Goal: Task Accomplishment & Management: Manage account settings

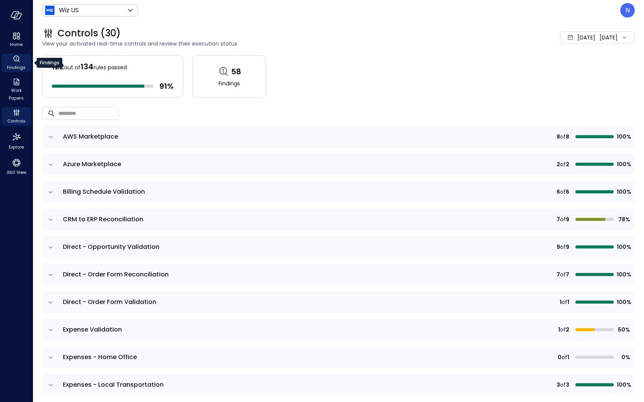
click at [24, 63] on div "Findings" at bounding box center [16, 63] width 29 height 18
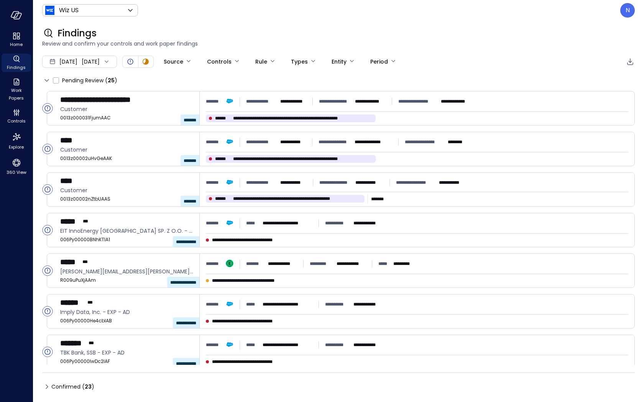
click at [48, 388] on icon at bounding box center [46, 386] width 9 height 9
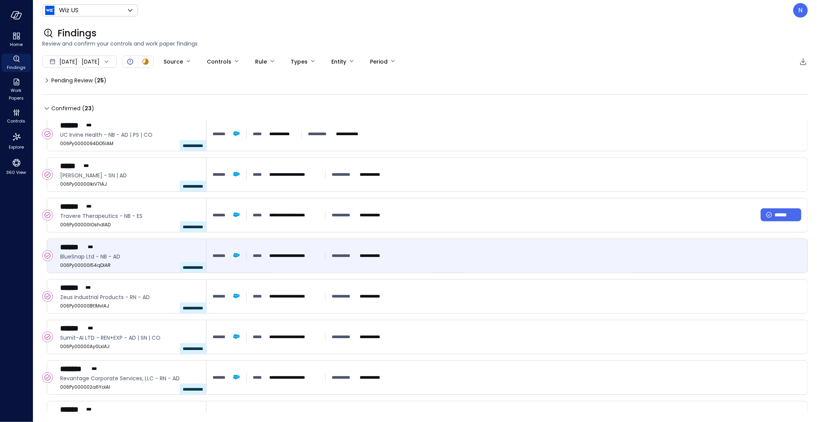
scroll to position [490, 0]
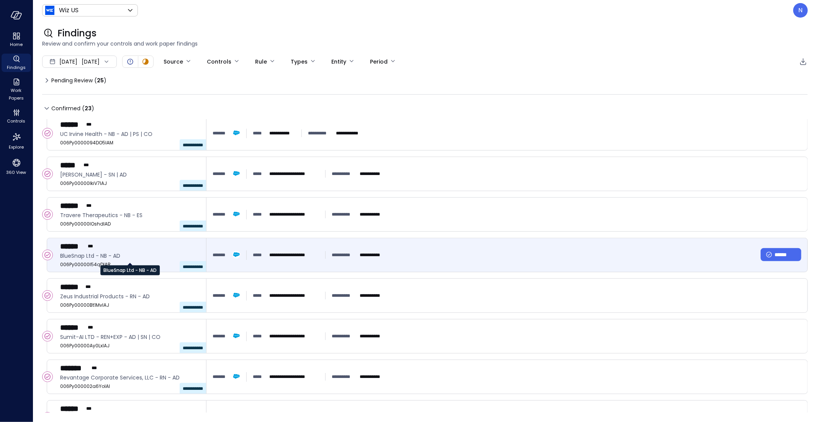
click at [133, 257] on span "BlueSnap Ltd - NB - AD" at bounding box center [130, 256] width 140 height 8
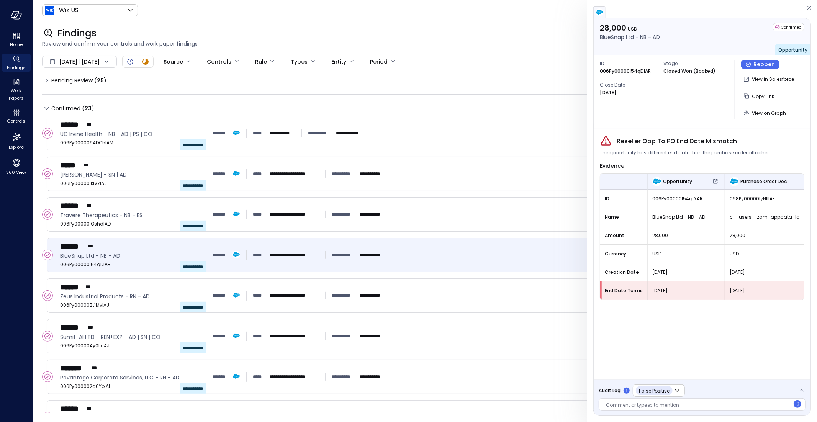
click at [616, 392] on span "Audit Log" at bounding box center [610, 391] width 22 height 8
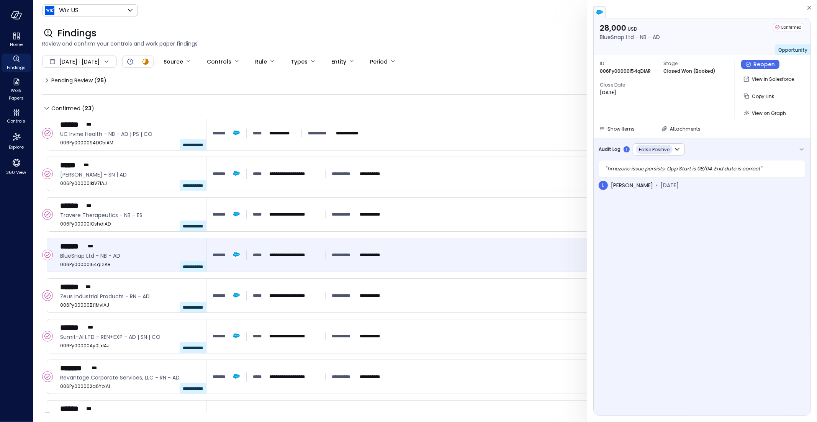
click at [606, 146] on span "Audit Log" at bounding box center [610, 150] width 22 height 8
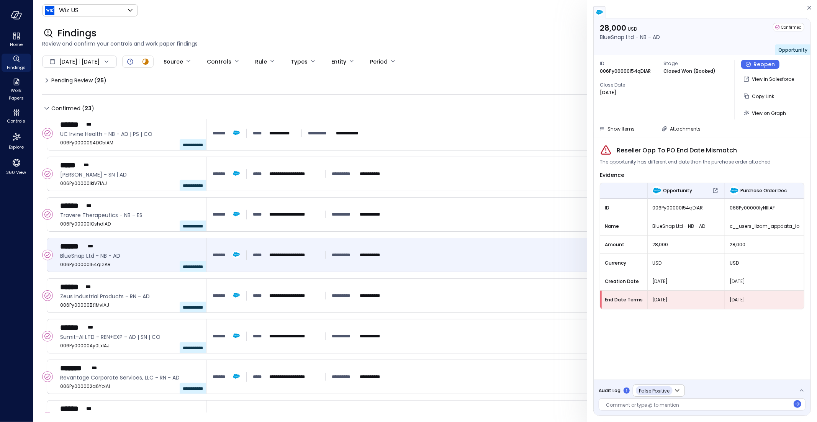
click at [623, 393] on div "**********" at bounding box center [642, 391] width 86 height 12
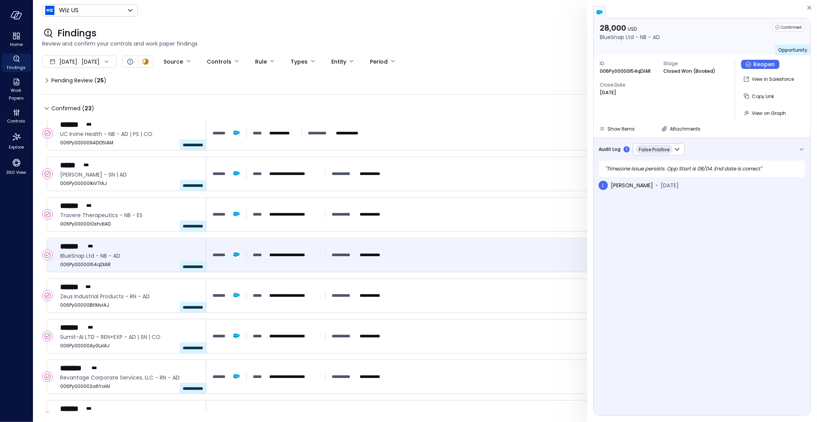
click at [611, 148] on span "Audit Log" at bounding box center [610, 150] width 22 height 8
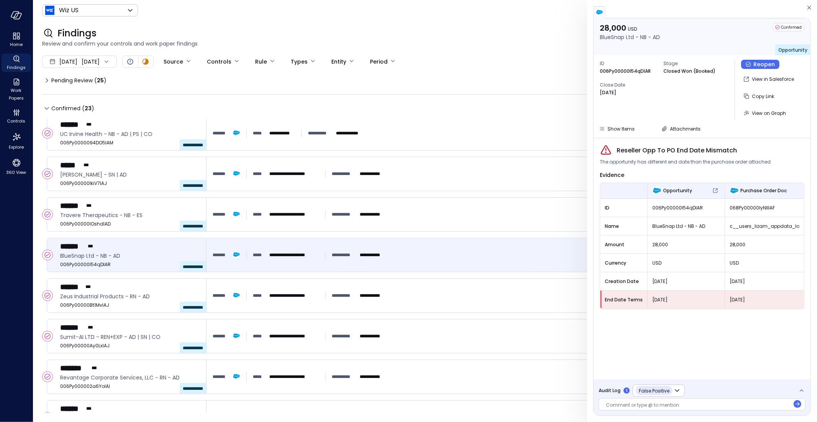
click at [616, 392] on span "Audit Log" at bounding box center [610, 391] width 22 height 8
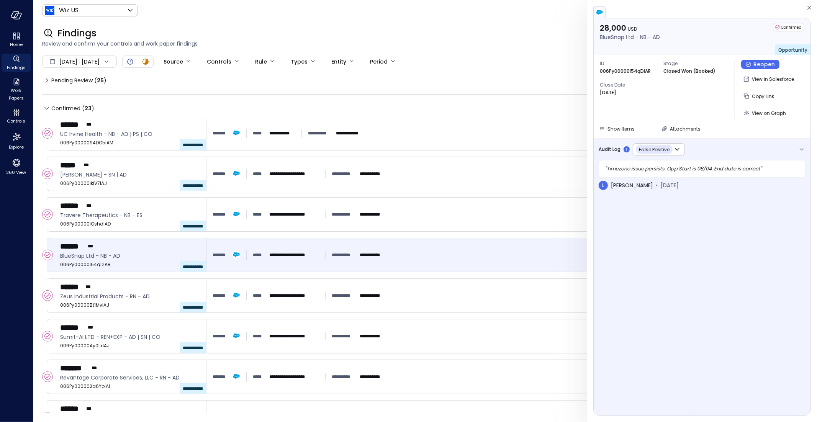
click at [613, 152] on span "Audit Log" at bounding box center [610, 150] width 22 height 8
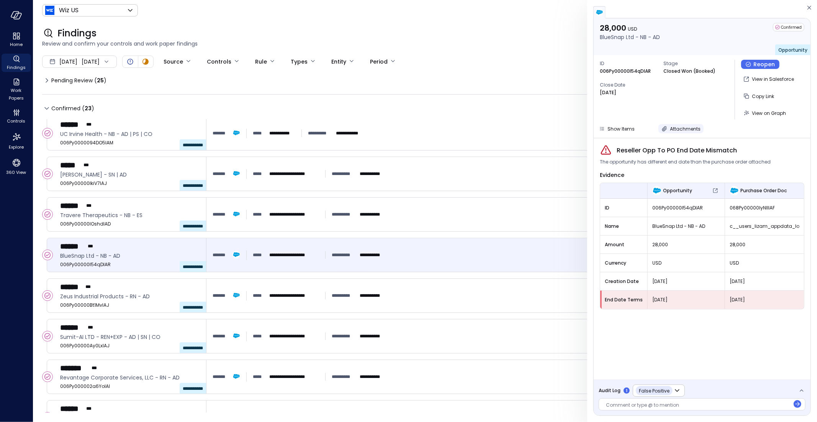
click at [637, 126] on button "Attachments" at bounding box center [681, 128] width 45 height 9
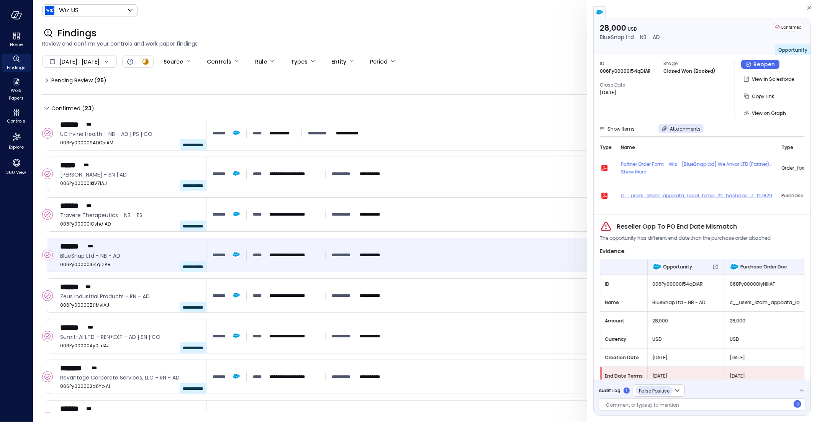
click at [631, 192] on span "c__users_lizam_appdata_local_temp_22_hashdoc_7_127829" at bounding box center [696, 196] width 151 height 8
click at [606, 194] on icon "button" at bounding box center [604, 196] width 6 height 6
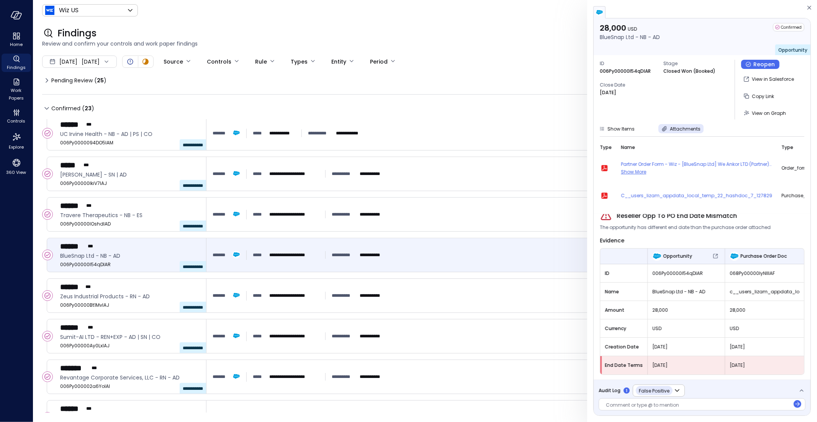
scroll to position [16, 0]
drag, startPoint x: 762, startPoint y: 365, endPoint x: 724, endPoint y: 363, distance: 38.4
click at [637, 363] on div "Aug 6, 2025" at bounding box center [764, 364] width 79 height 14
drag, startPoint x: 763, startPoint y: 344, endPoint x: 723, endPoint y: 344, distance: 40.2
click at [637, 344] on div "Aug 6, 2025" at bounding box center [764, 346] width 79 height 14
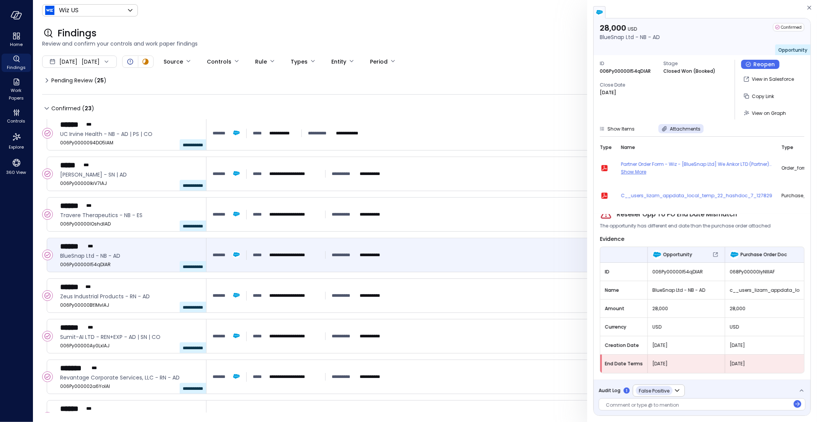
click at [637, 257] on span "Purchase Order Doc" at bounding box center [764, 255] width 46 height 8
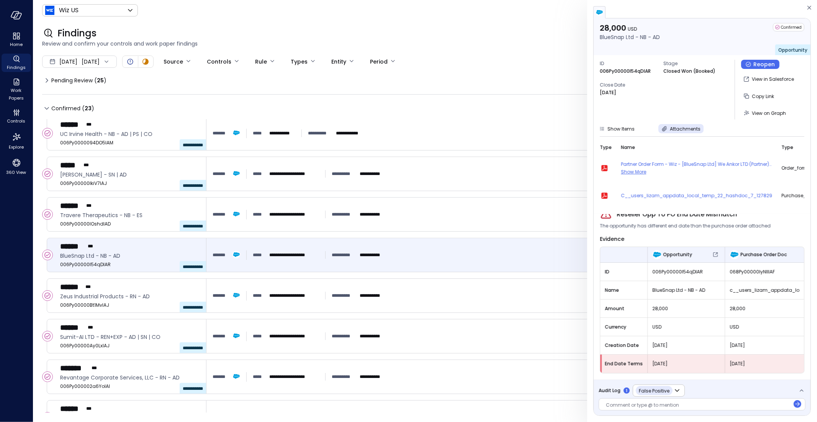
click at [637, 358] on div "Aug 6, 2025" at bounding box center [764, 364] width 79 height 14
click at [637, 364] on span "Aug 6, 2025" at bounding box center [765, 364] width 70 height 8
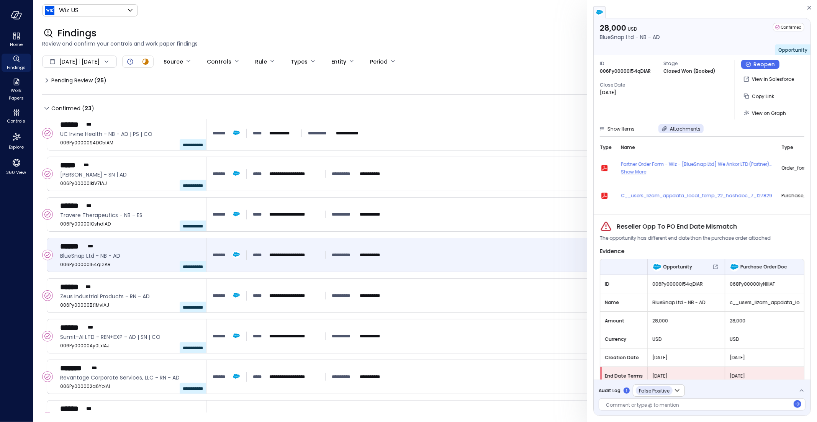
scroll to position [123, 0]
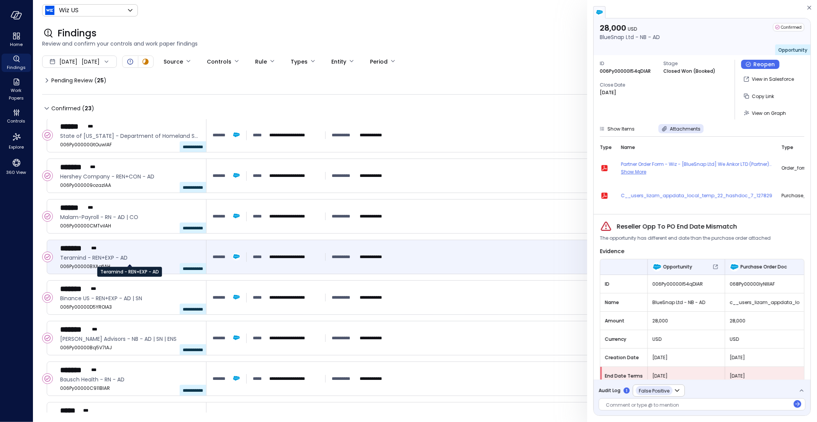
click at [80, 261] on span "Teramind - REN+EXP - AD" at bounding box center [130, 258] width 140 height 8
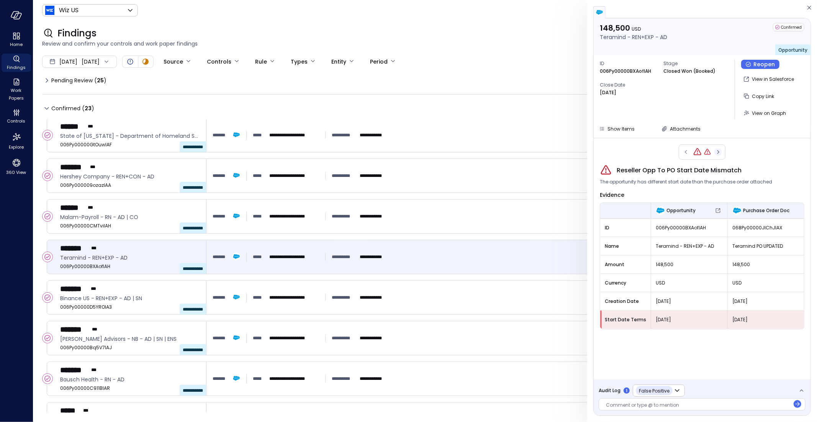
click at [637, 147] on div at bounding box center [702, 151] width 47 height 15
click at [637, 150] on icon "button" at bounding box center [718, 151] width 8 height 9
click at [637, 152] on div at bounding box center [702, 151] width 47 height 15
click at [637, 150] on icon "button" at bounding box center [686, 152] width 2 height 4
click at [612, 394] on span "Audit Log" at bounding box center [610, 391] width 22 height 8
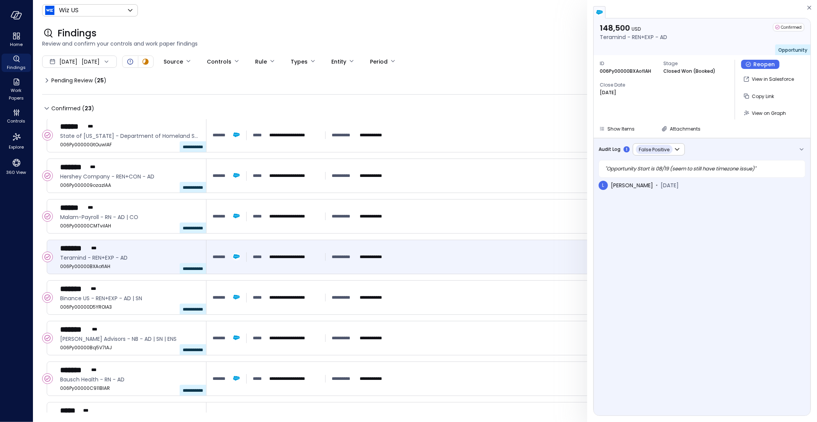
click at [609, 149] on span "Audit Log" at bounding box center [610, 150] width 22 height 8
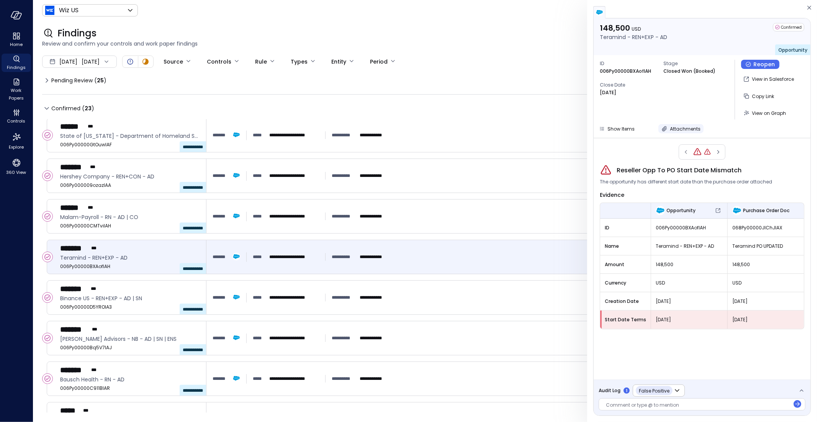
click at [637, 132] on div "Attachments" at bounding box center [685, 129] width 31 height 8
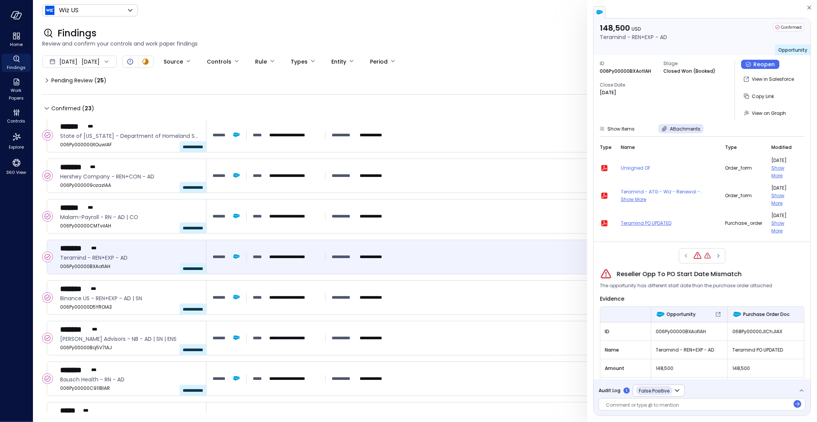
click at [637, 220] on span "Teramind PO UPDATED" at bounding box center [668, 224] width 95 height 8
click at [601, 220] on icon "button" at bounding box center [604, 223] width 6 height 6
click at [637, 251] on icon "button" at bounding box center [718, 255] width 8 height 9
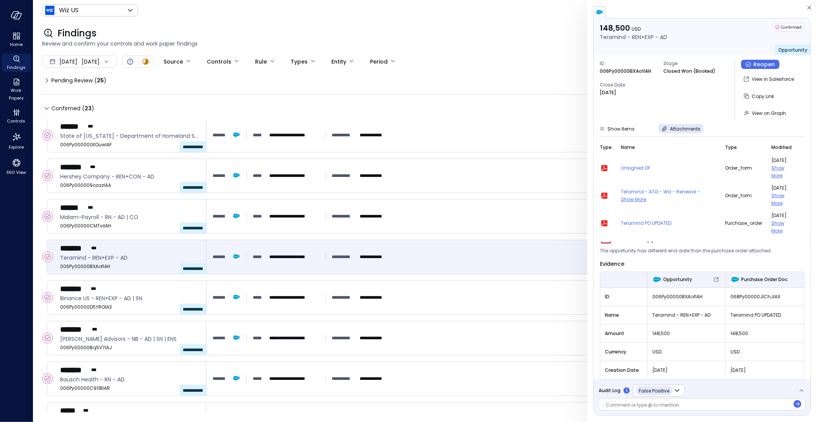
click at [607, 386] on div "**********" at bounding box center [642, 391] width 86 height 12
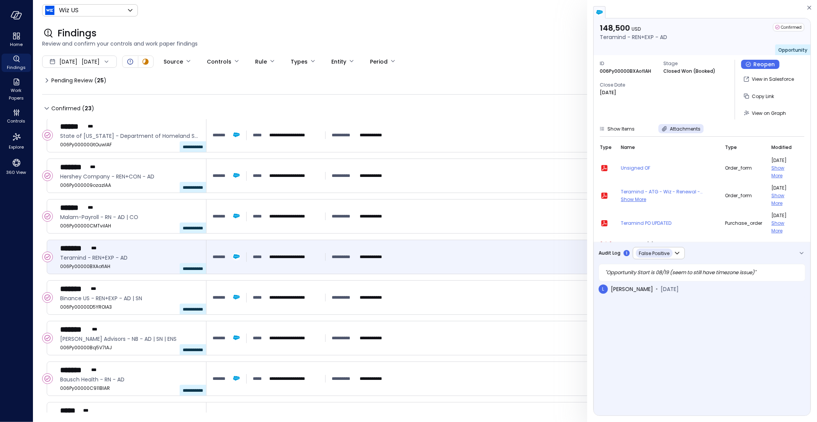
click at [619, 249] on span "Audit Log" at bounding box center [610, 253] width 22 height 8
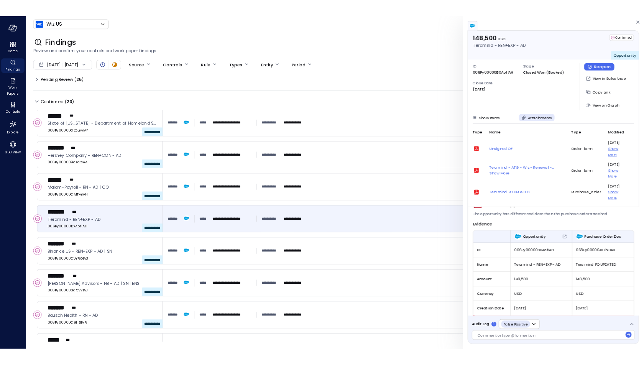
scroll to position [0, 0]
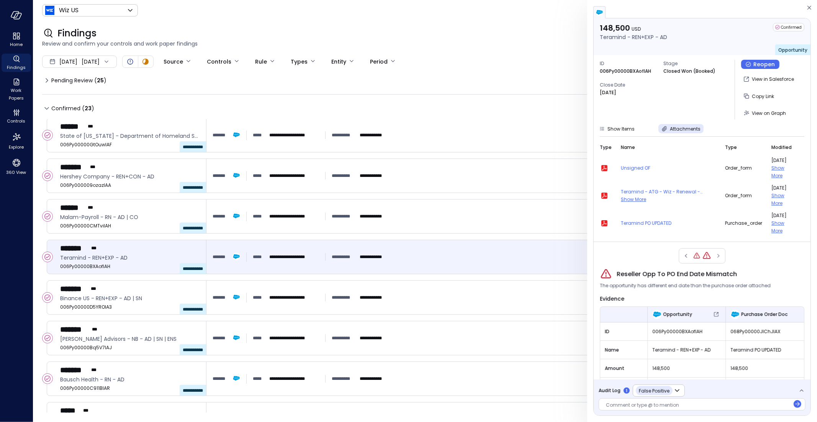
click at [637, 248] on div at bounding box center [702, 255] width 47 height 15
click at [637, 252] on icon "Reseller Opp To PO Start Date Mismatch" at bounding box center [697, 256] width 8 height 8
click at [632, 71] on p "006Py00000BXAofIAH" at bounding box center [625, 71] width 51 height 8
copy p "006Py00000BXAofIAH"
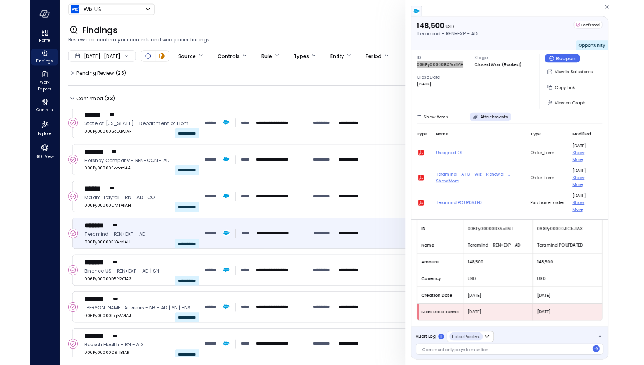
scroll to position [92, 0]
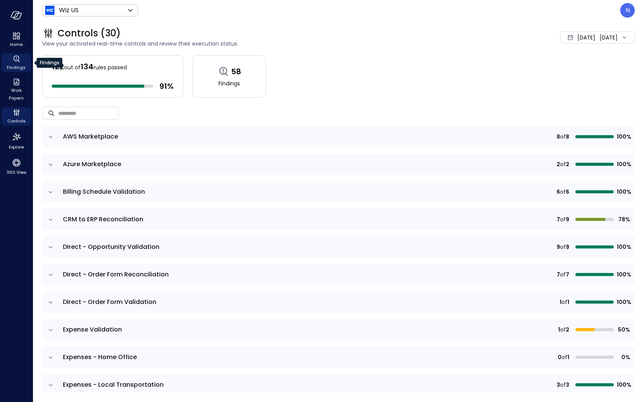
click at [19, 61] on icon "Findings" at bounding box center [16, 58] width 9 height 9
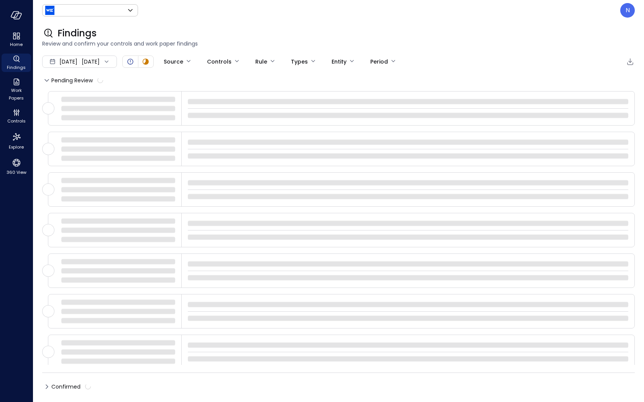
type input "******"
click at [210, 64] on body "Home Findings Work Papers Controls Explore 360 View Wiz US ****** ​ N Findings …" at bounding box center [322, 201] width 644 height 402
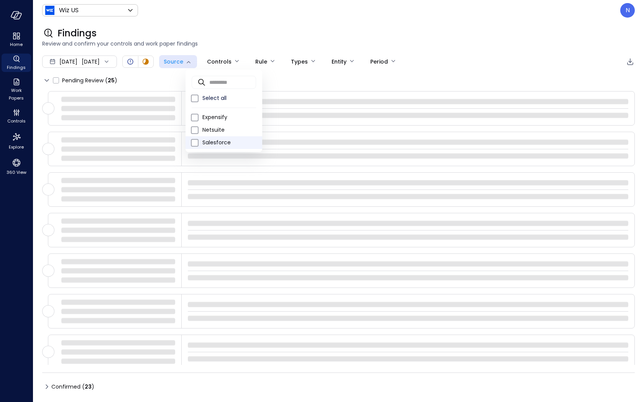
click at [210, 145] on span "Salesforce" at bounding box center [229, 143] width 54 height 8
type input "**********"
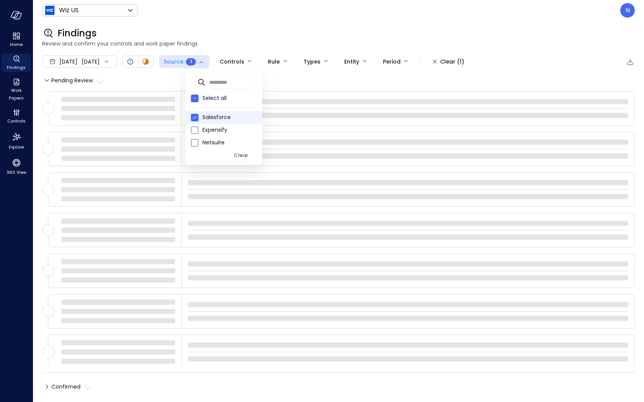
click at [257, 33] on div at bounding box center [322, 201] width 644 height 402
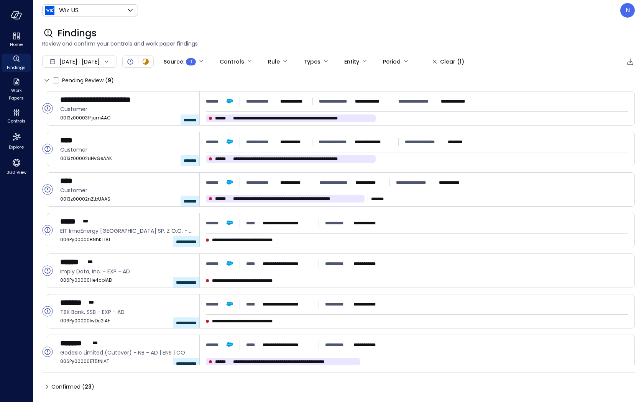
click at [47, 364] on icon at bounding box center [46, 386] width 9 height 9
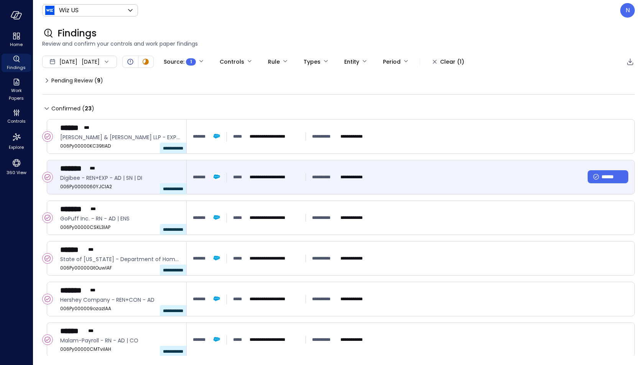
scroll to position [152, 0]
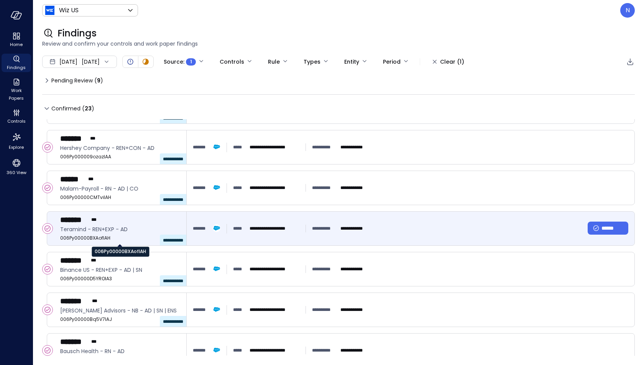
click at [75, 236] on span "006Py00000BXAofIAH" at bounding box center [120, 238] width 120 height 8
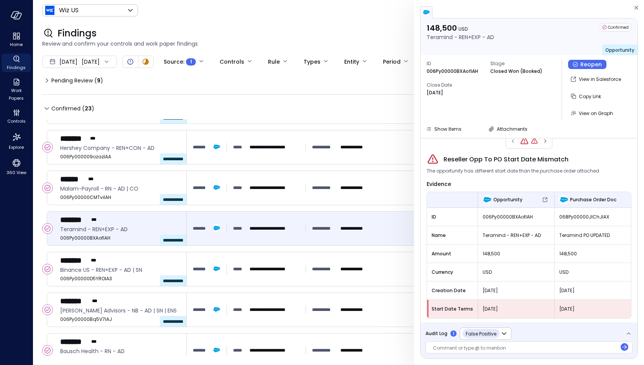
scroll to position [11, 0]
click at [404, 143] on icon "button" at bounding box center [545, 140] width 8 height 9
click at [404, 142] on icon "Reseller Opp To PO Start Date Mismatch" at bounding box center [523, 141] width 7 height 6
click at [404, 141] on icon "button" at bounding box center [545, 140] width 8 height 9
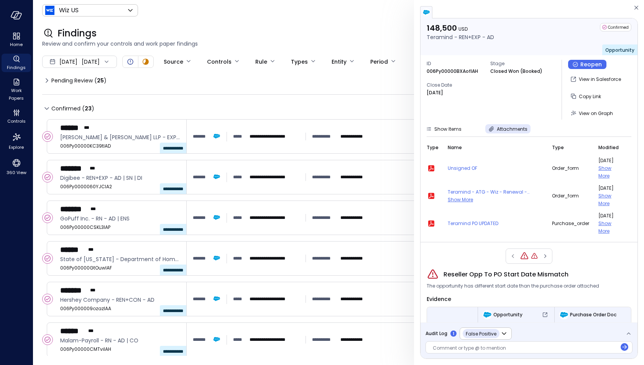
scroll to position [92, 0]
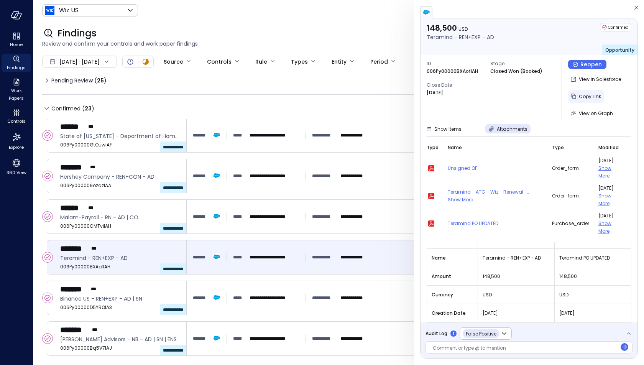
click at [590, 96] on span "Copy Link" at bounding box center [589, 96] width 22 height 7
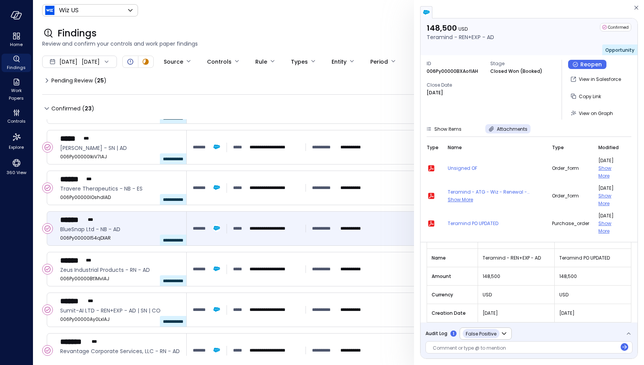
click at [85, 224] on div "**********" at bounding box center [116, 228] width 139 height 34
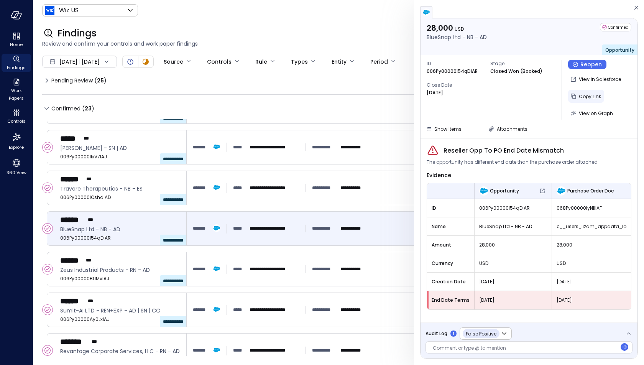
click at [590, 100] on div "Copy Link" at bounding box center [589, 97] width 22 height 10
click at [434, 334] on span "Audit Log" at bounding box center [436, 333] width 22 height 8
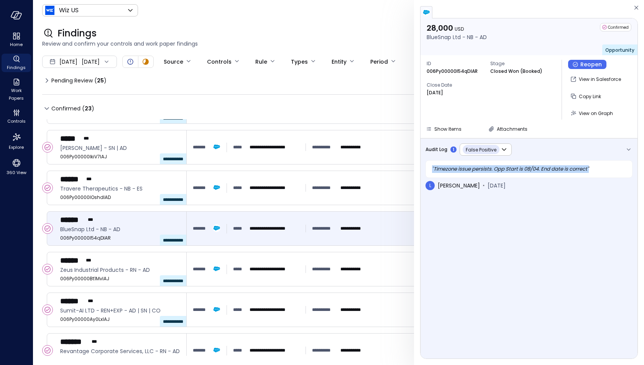
drag, startPoint x: 607, startPoint y: 166, endPoint x: 421, endPoint y: 167, distance: 185.8
click at [421, 167] on div "**********" at bounding box center [528, 308] width 217 height 340
copy div "" Timezone issue persists. Opp Start is 08/04. End date is correct ""
drag, startPoint x: 605, startPoint y: 164, endPoint x: 615, endPoint y: 169, distance: 11.5
click at [615, 169] on div "" Timezone issue persists. Opp Start is 08/04. End date is correct "" at bounding box center [528, 169] width 207 height 18
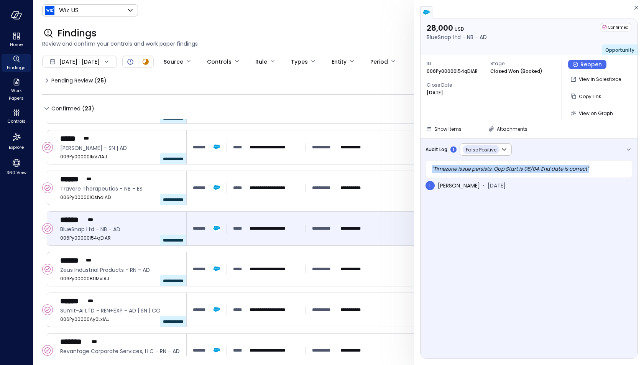
copy div "" Timezone issue persists. Opp Start is 08/04. End date is correct ""
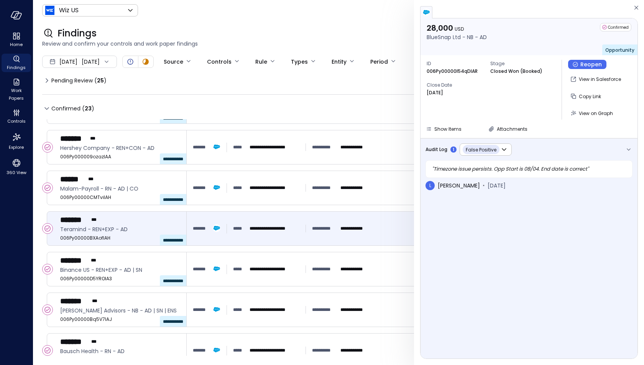
click at [204, 224] on div "*******" at bounding box center [210, 229] width 34 height 10
drag, startPoint x: 602, startPoint y: 167, endPoint x: 429, endPoint y: 169, distance: 172.8
click at [429, 169] on div "" Opportunity Start is 08/19 (seem to still have timezone issue) "" at bounding box center [528, 169] width 207 height 18
copy div "" Opportunity Start is 08/19 (seem to still have timezone issue) ""
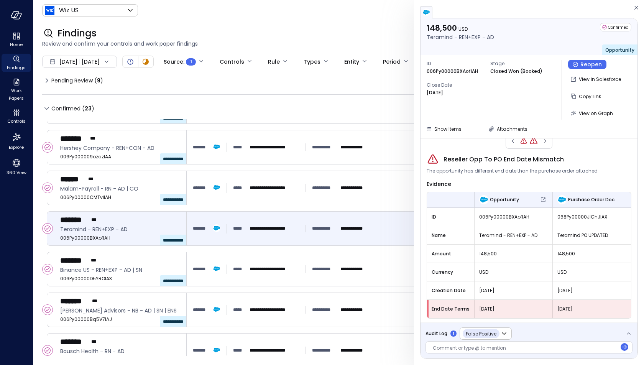
scroll to position [11, 0]
click at [442, 337] on span "Audit Log" at bounding box center [436, 333] width 22 height 8
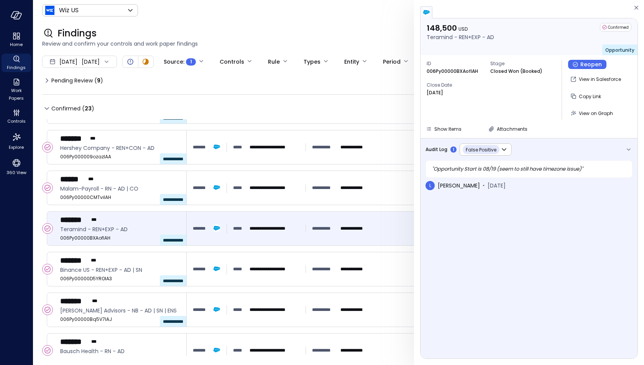
click at [433, 148] on span "Audit Log" at bounding box center [436, 150] width 22 height 8
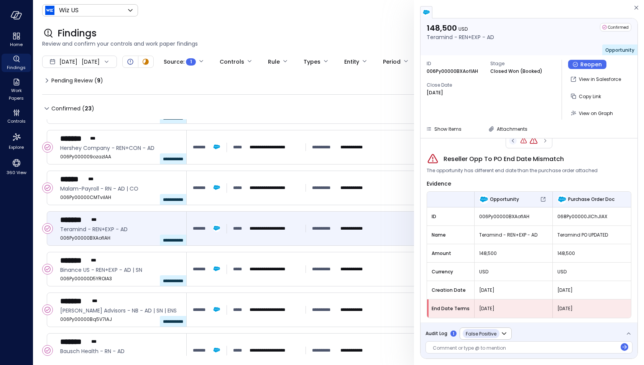
click at [510, 144] on icon "button" at bounding box center [513, 140] width 8 height 9
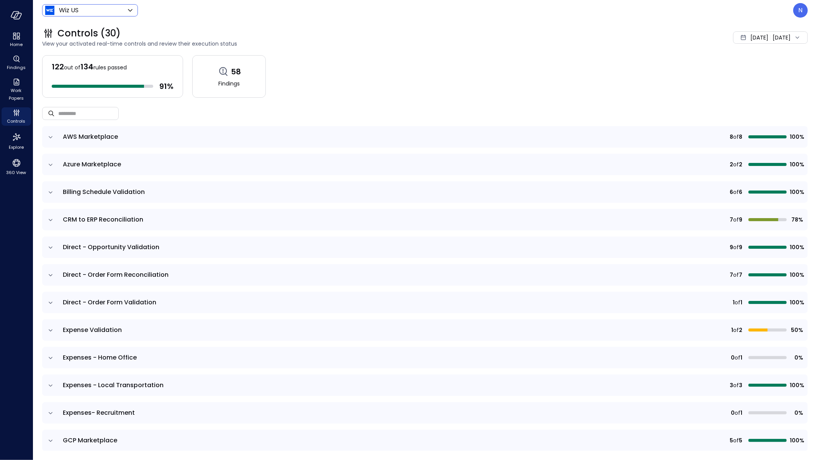
click at [92, 16] on div "Wiz US ****** ​" at bounding box center [90, 10] width 96 height 12
click at [94, 13] on body "Home Findings Work Papers Controls Explore 360 View Wiz US ****** ​ N Controls …" at bounding box center [408, 230] width 817 height 460
drag, startPoint x: 800, startPoint y: 6, endPoint x: 800, endPoint y: 410, distance: 403.8
click at [800, 6] on div at bounding box center [408, 230] width 817 height 460
click at [798, 9] on div "N" at bounding box center [800, 10] width 15 height 15
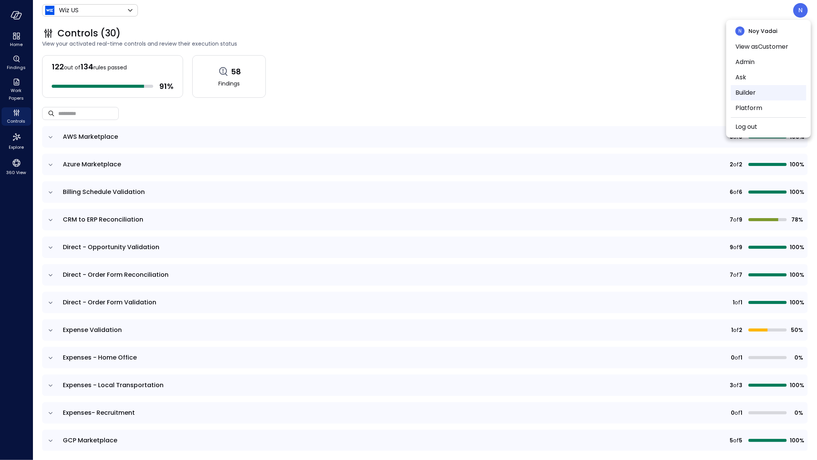
click at [754, 97] on li "Builder" at bounding box center [768, 92] width 75 height 15
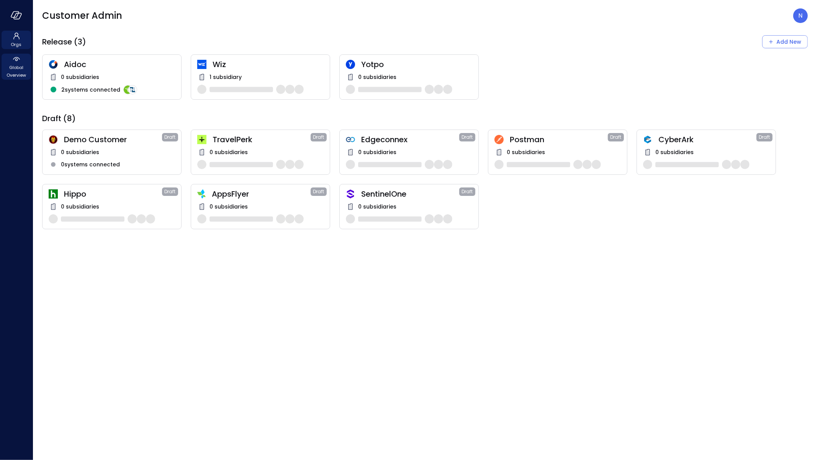
click at [19, 67] on span "Global Overview" at bounding box center [16, 71] width 23 height 15
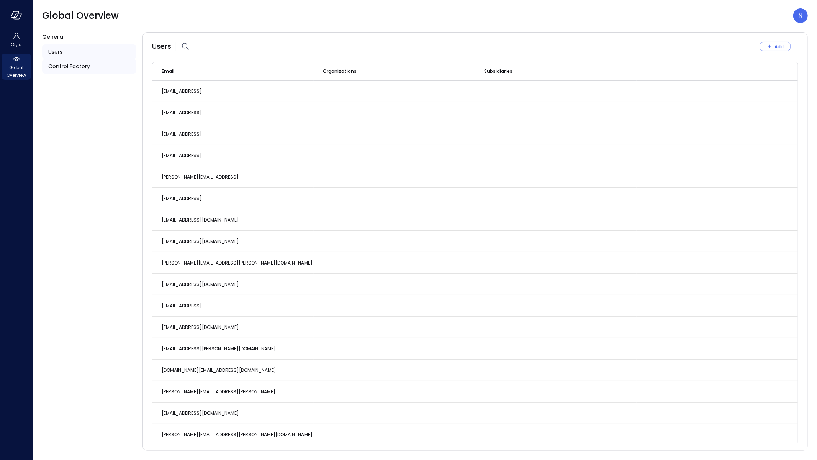
click at [82, 71] on div "Control Factory" at bounding box center [89, 66] width 94 height 15
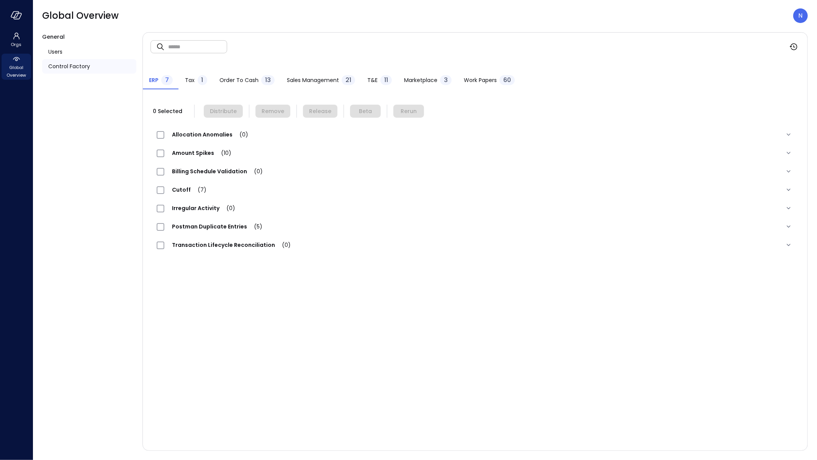
click at [297, 76] on span "Sales Management" at bounding box center [313, 80] width 52 height 8
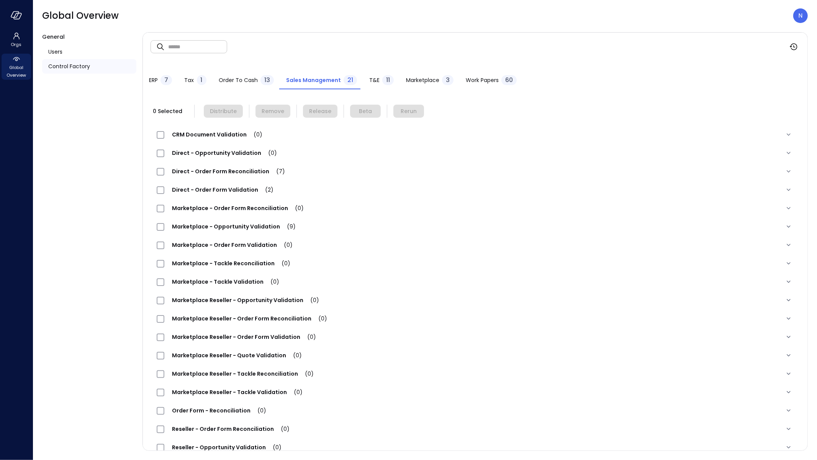
click at [230, 195] on div "Direct - Order Form Validation (2)" at bounding box center [475, 189] width 649 height 18
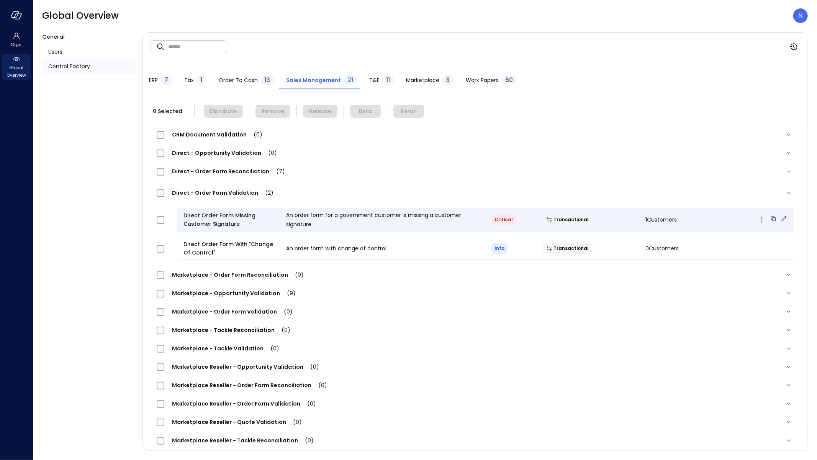
click at [780, 218] on icon at bounding box center [784, 219] width 8 height 8
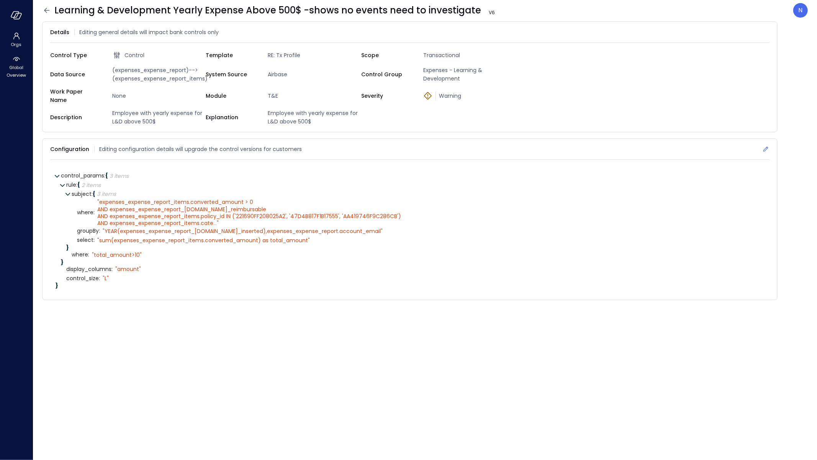
click at [767, 145] on icon at bounding box center [766, 149] width 8 height 8
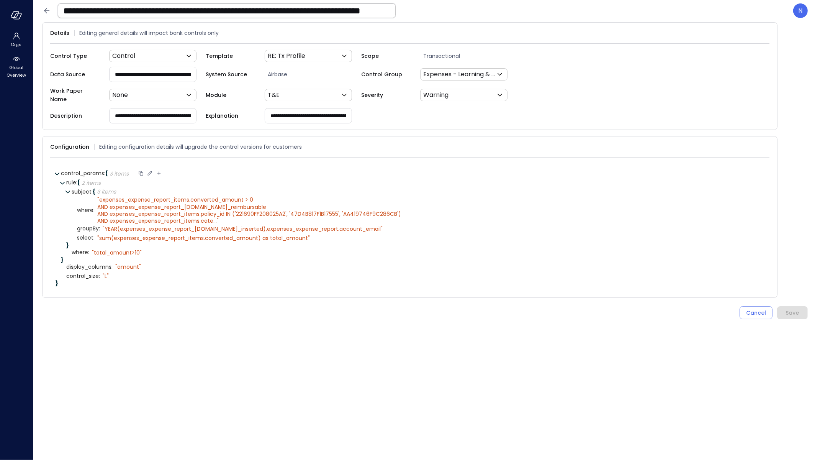
click at [152, 171] on icon at bounding box center [150, 173] width 4 height 4
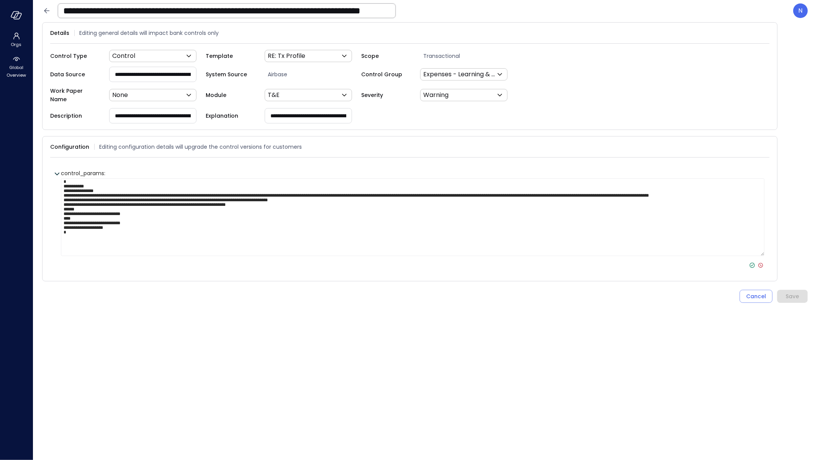
click at [157, 206] on textarea "**********" at bounding box center [413, 217] width 704 height 78
click at [754, 262] on icon at bounding box center [752, 265] width 7 height 7
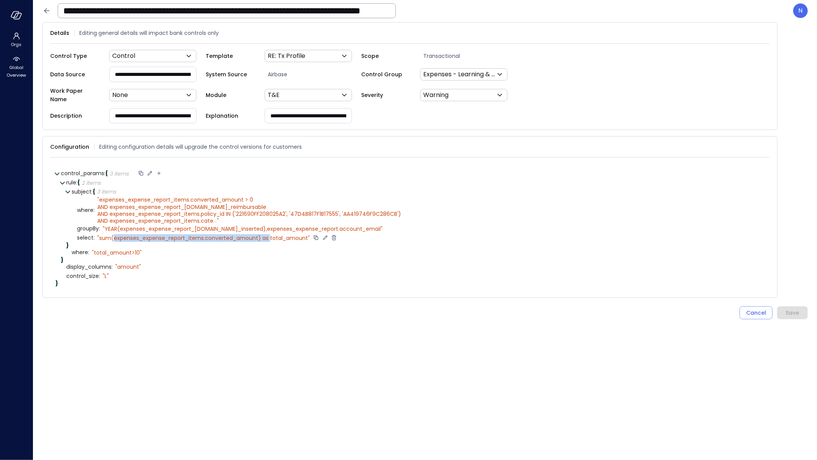
drag, startPoint x: 113, startPoint y: 232, endPoint x: 268, endPoint y: 231, distance: 154.8
click at [268, 234] on div "" sum(expenses_expense_report_items.converted_amount) as total_amount"" at bounding box center [203, 237] width 213 height 7
click at [247, 236] on div "select : " sum(expenses_expense_report_items.converted_amount) as total_amount"" at bounding box center [420, 237] width 687 height 9
drag, startPoint x: 251, startPoint y: 231, endPoint x: 113, endPoint y: 231, distance: 137.5
click at [113, 234] on div "" sum(expenses_expense_report_items.converted_amount) as total_amount"" at bounding box center [203, 237] width 213 height 7
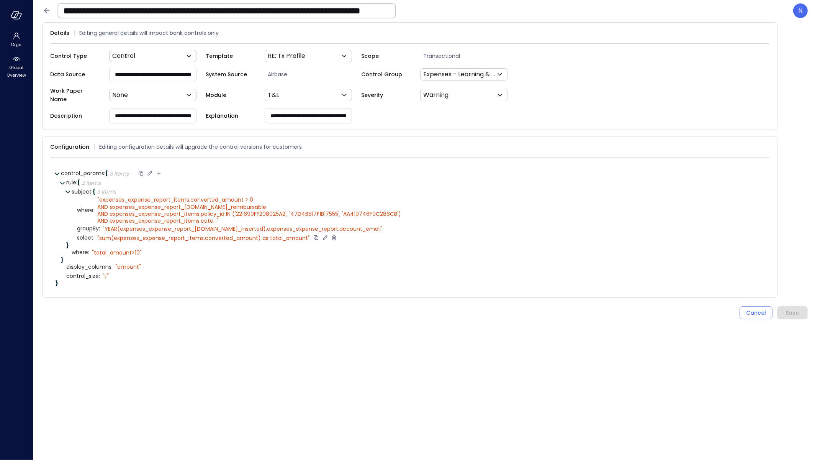
click at [257, 234] on div "" sum(expenses_expense_report_items.converted_amount) as total_amount"" at bounding box center [203, 237] width 213 height 7
drag, startPoint x: 245, startPoint y: 230, endPoint x: 110, endPoint y: 231, distance: 134.5
click at [110, 234] on div "" sum(expenses_expense_report_items.converted_amount) as total_amount"" at bounding box center [203, 237] width 213 height 7
copy div "(expenses_expense_report_items.converted_amount"
drag, startPoint x: 369, startPoint y: 220, endPoint x: 105, endPoint y: 223, distance: 263.2
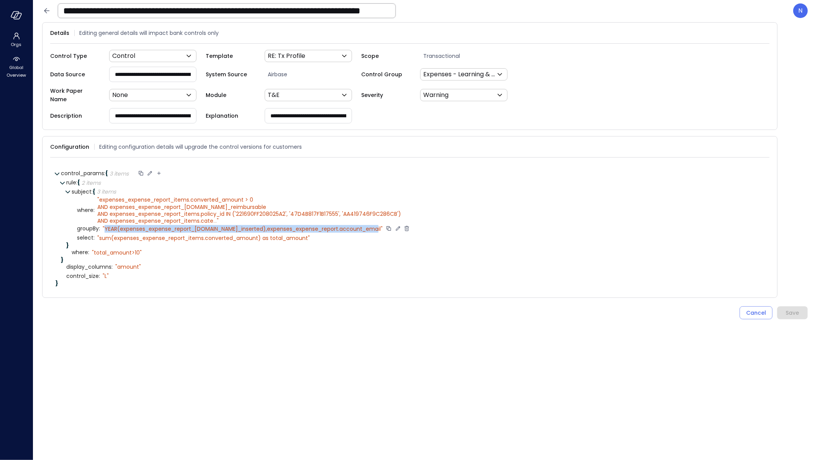
click at [105, 225] on div "" YEAR(expenses_expense_report_items.date_inserted),expenses_expense_report.acc…" at bounding box center [243, 228] width 280 height 7
click at [395, 225] on icon at bounding box center [398, 228] width 7 height 7
drag, startPoint x: 342, startPoint y: 224, endPoint x: 112, endPoint y: 217, distance: 229.6
click at [112, 217] on div "**********" at bounding box center [418, 221] width 693 height 51
click at [372, 225] on icon at bounding box center [375, 228] width 7 height 7
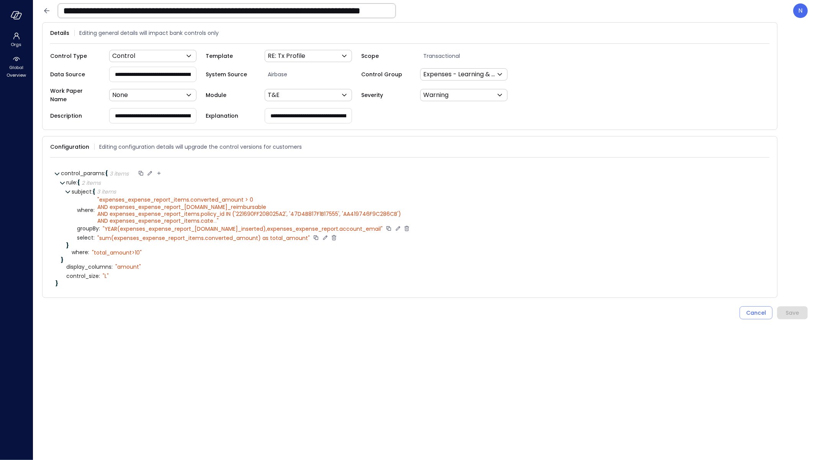
click at [322, 234] on icon at bounding box center [325, 237] width 7 height 7
click at [102, 234] on textarea "**********" at bounding box center [193, 238] width 192 height 8
type textarea "**********"
click at [564, 234] on icon at bounding box center [567, 237] width 7 height 7
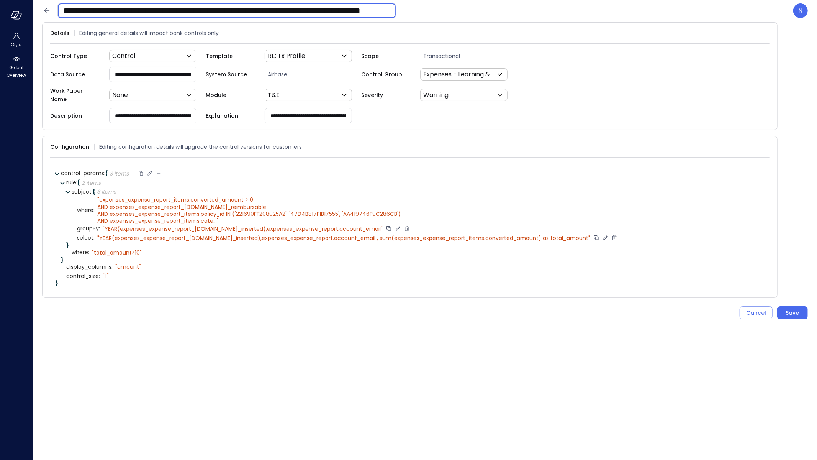
drag, startPoint x: 289, startPoint y: 9, endPoint x: 40, endPoint y: 5, distance: 249.0
click at [40, 5] on header "**********" at bounding box center [425, 10] width 784 height 21
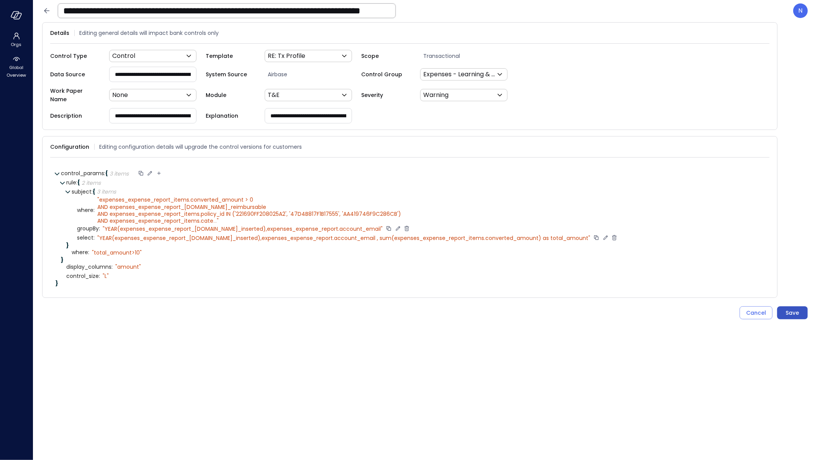
click at [794, 308] on div "Save" at bounding box center [792, 313] width 13 height 10
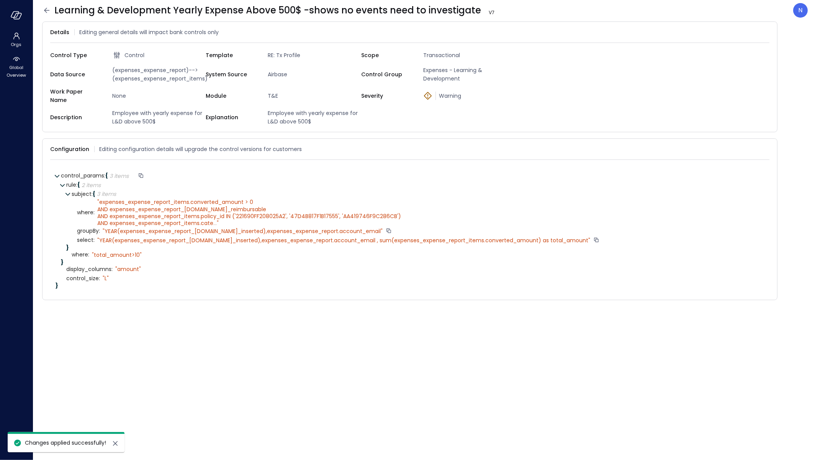
click at [48, 13] on icon at bounding box center [46, 10] width 9 height 9
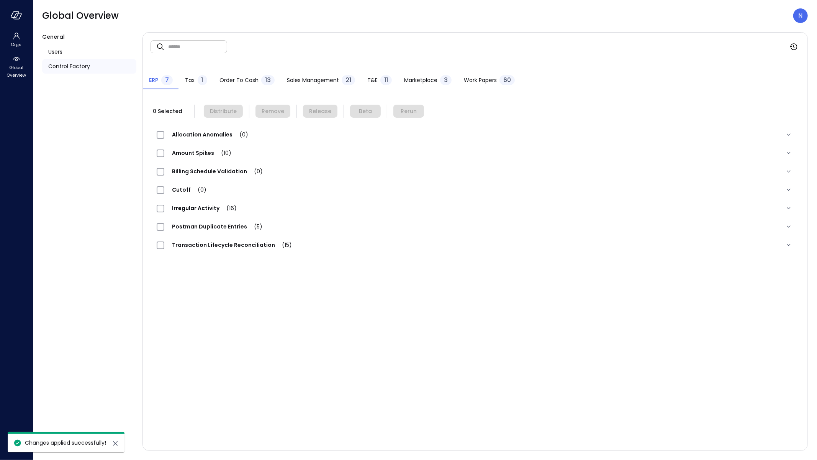
click at [193, 48] on input "text" at bounding box center [197, 46] width 59 height 20
paste input "**********"
type input "**********"
click at [389, 81] on div "11" at bounding box center [385, 80] width 11 height 10
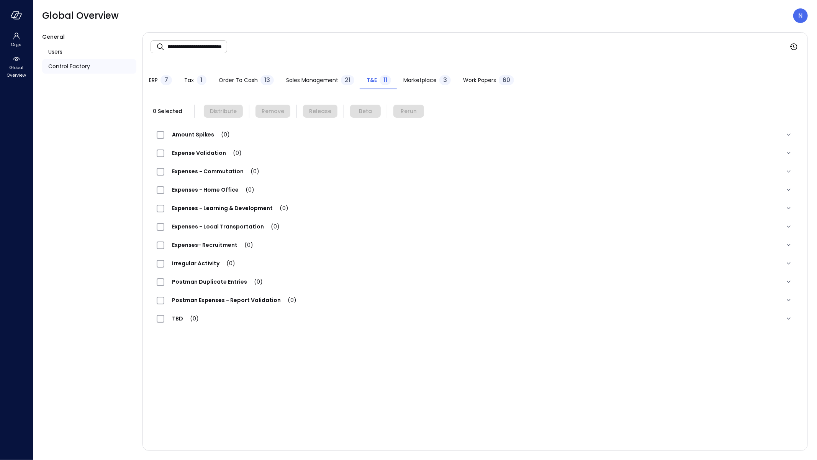
scroll to position [0, 0]
click at [225, 207] on span "Expenses - Learning & Development (1)" at bounding box center [229, 208] width 130 height 8
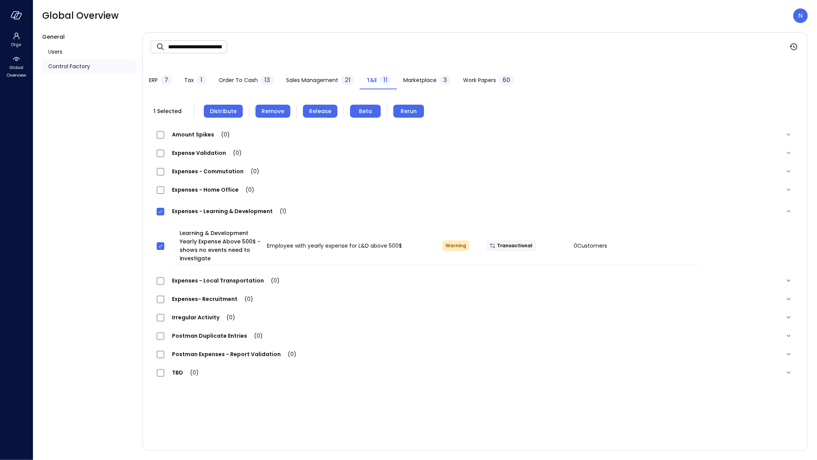
click at [270, 110] on span "Remove" at bounding box center [273, 111] width 23 height 8
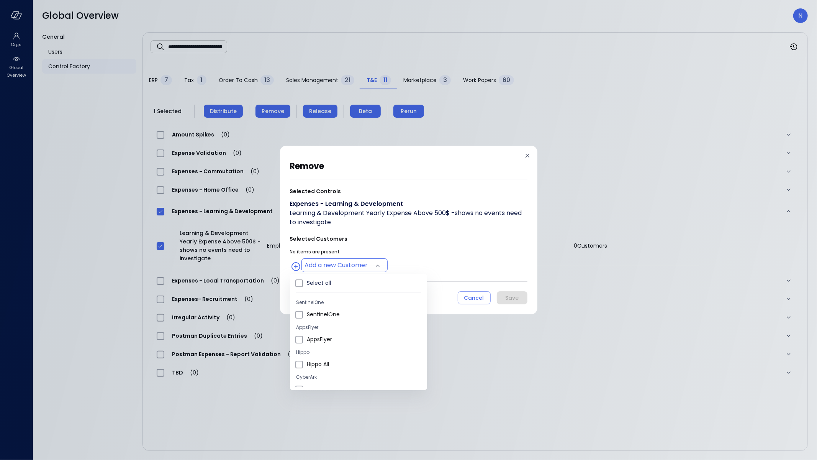
click at [331, 264] on body "**********" at bounding box center [408, 230] width 817 height 460
drag, startPoint x: 426, startPoint y: 360, endPoint x: 422, endPoint y: 357, distance: 5.2
click at [426, 360] on div at bounding box center [408, 230] width 817 height 460
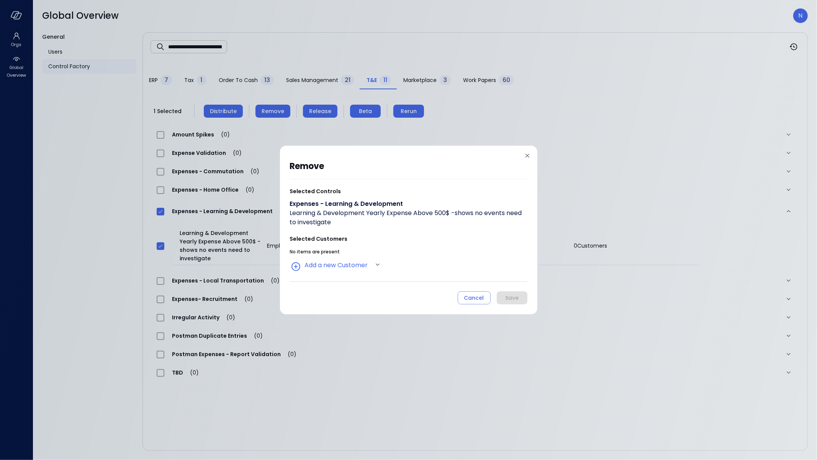
click at [546, 175] on div "remove Selected Controls Expenses - Learning & Development Learning & Developme…" at bounding box center [408, 230] width 817 height 460
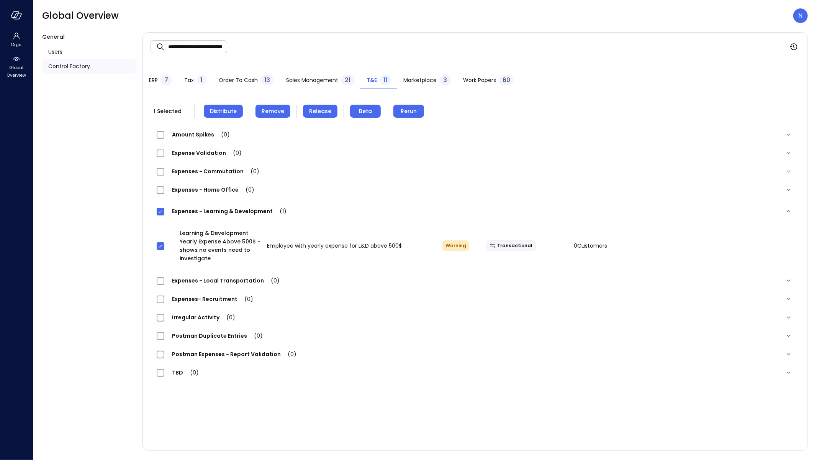
click at [212, 111] on span "Distribute" at bounding box center [223, 111] width 27 height 8
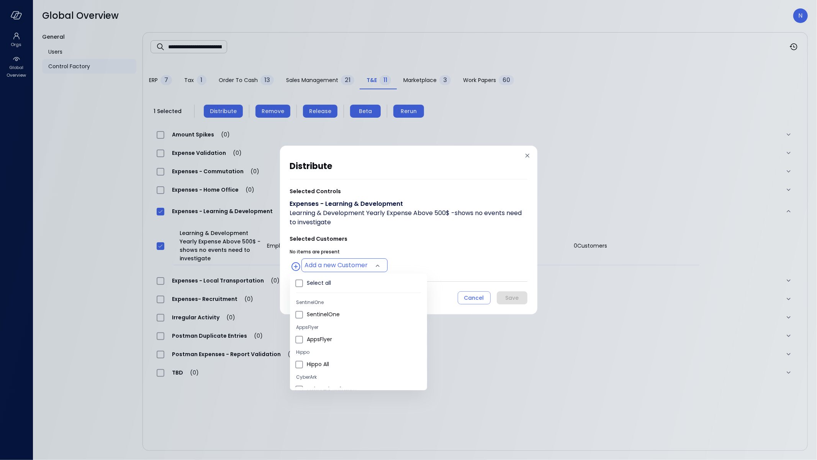
click at [347, 267] on body "**********" at bounding box center [408, 230] width 817 height 460
click at [603, 137] on div at bounding box center [408, 230] width 817 height 460
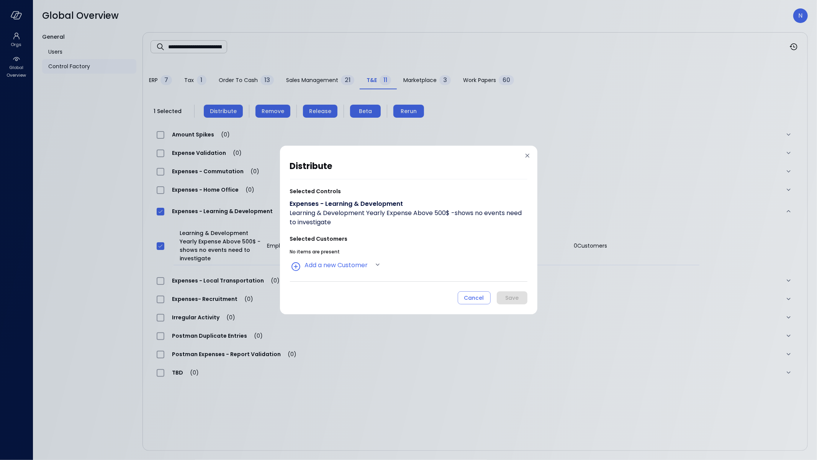
click at [554, 244] on div "distribute Selected Controls Expenses - Learning & Development Learning & Devel…" at bounding box center [408, 230] width 817 height 460
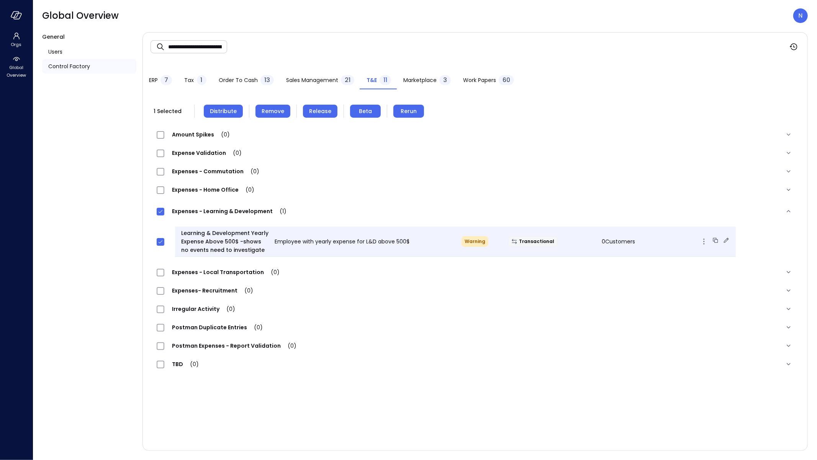
click at [524, 250] on div "Learning & Development Yearly Expense Above 500$ -shows no events need to inves…" at bounding box center [455, 241] width 561 height 30
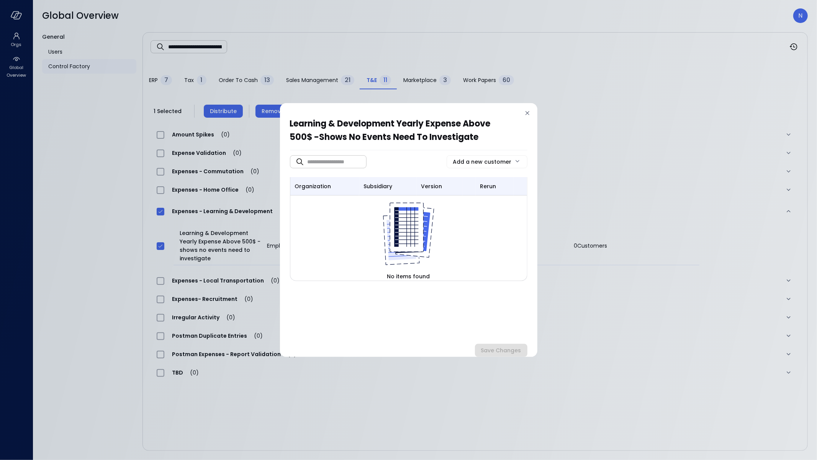
click at [525, 111] on icon at bounding box center [528, 113] width 8 height 8
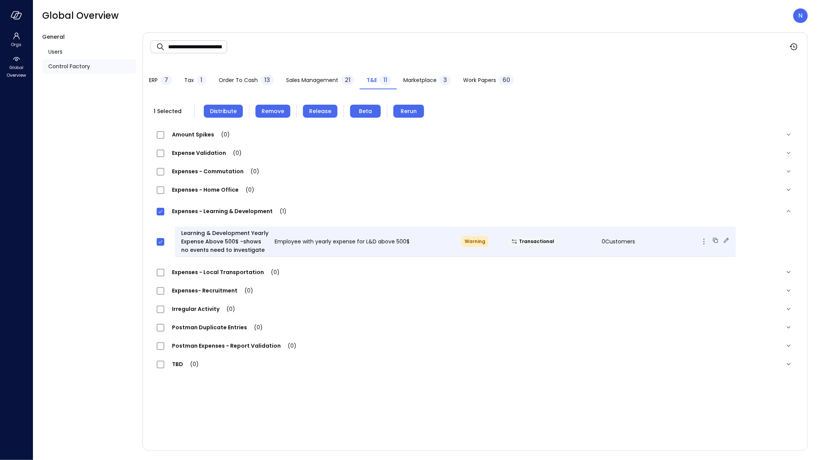
click at [723, 238] on icon at bounding box center [727, 240] width 8 height 8
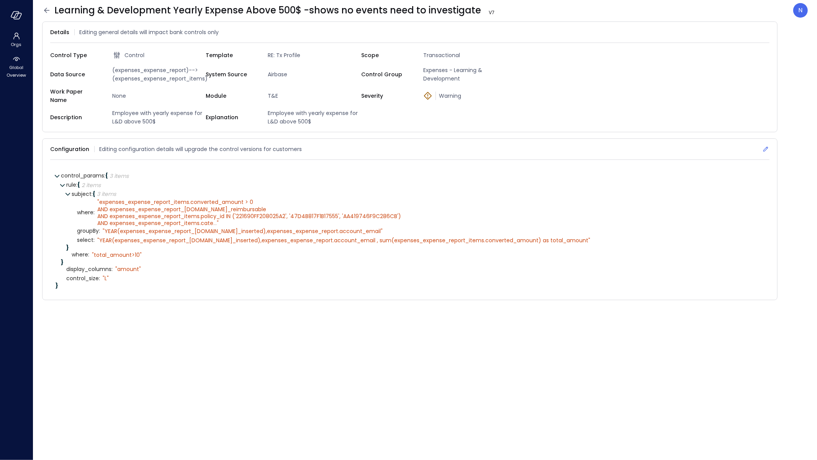
click at [764, 149] on div "Configuration Editing configuration details will upgrade the control versions f…" at bounding box center [409, 149] width 719 height 21
click at [763, 145] on icon at bounding box center [766, 149] width 8 height 8
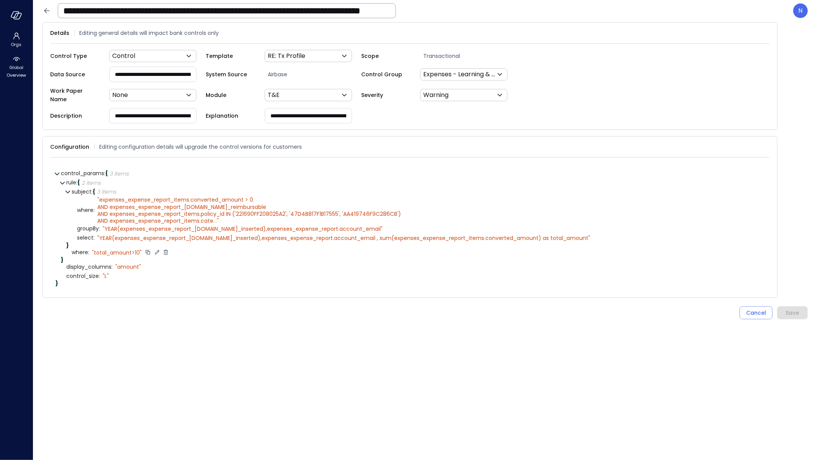
click at [155, 250] on icon at bounding box center [157, 252] width 4 height 4
click at [144, 248] on textarea "**********" at bounding box center [121, 252] width 59 height 8
type textarea "**********"
click at [156, 251] on icon at bounding box center [156, 252] width 3 height 2
click at [802, 306] on button "Save" at bounding box center [792, 312] width 31 height 13
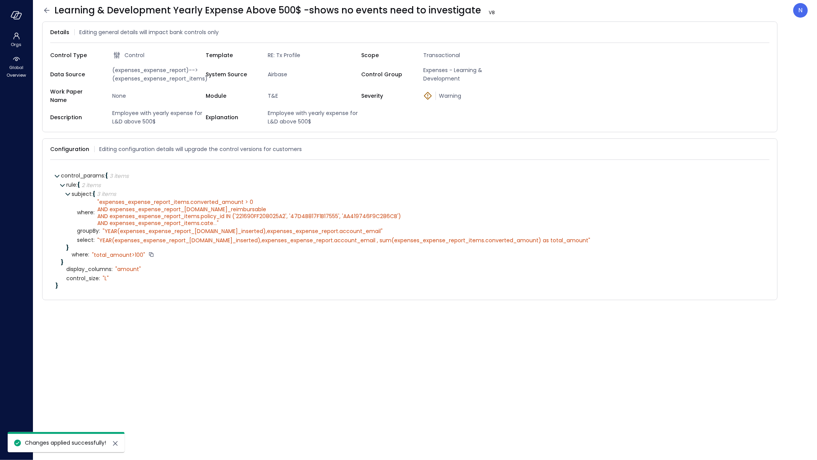
click at [51, 10] on icon at bounding box center [46, 10] width 9 height 9
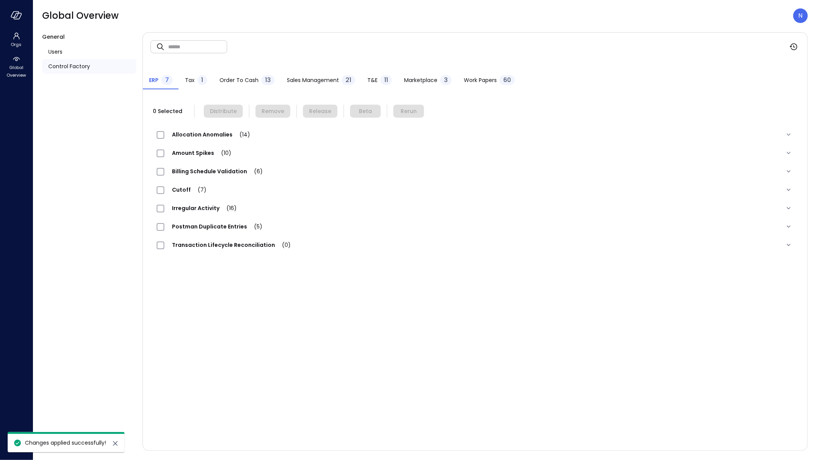
click at [363, 81] on button "T&E 11" at bounding box center [379, 80] width 37 height 17
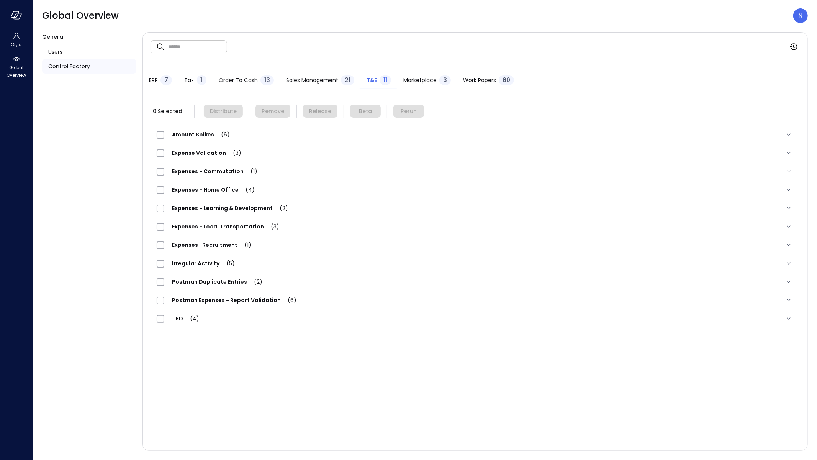
click at [225, 206] on span "Expenses - Learning & Development (2)" at bounding box center [229, 208] width 131 height 8
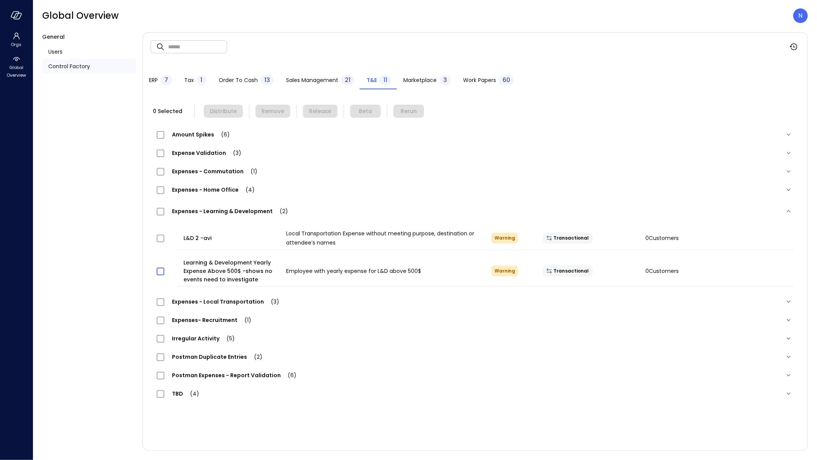
click at [157, 270] on span at bounding box center [161, 271] width 8 height 8
click at [223, 115] on span "Distribute" at bounding box center [223, 111] width 27 height 8
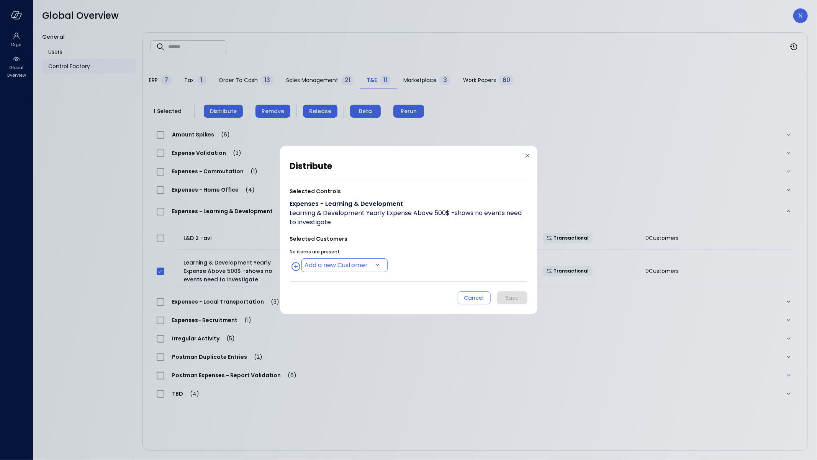
click at [333, 269] on body "Orgs Global Overview Global Overview N General Users Control Factory ​ ​ ERP 7 …" at bounding box center [408, 230] width 817 height 460
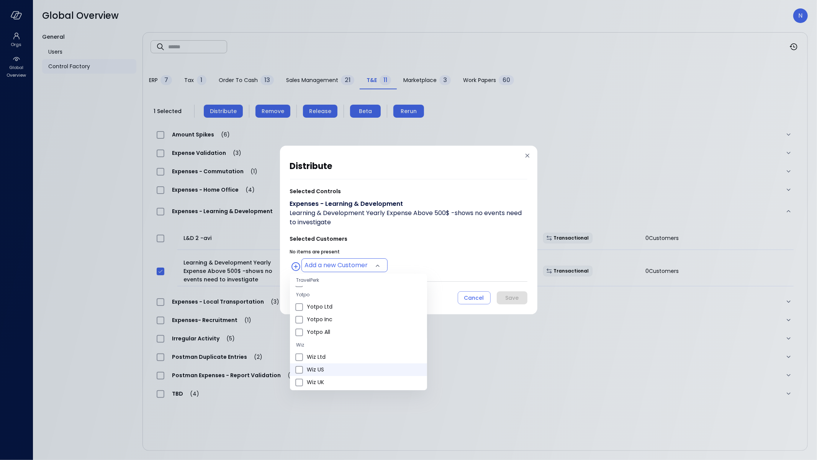
scroll to position [247, 0]
click at [348, 357] on span "Wiz US" at bounding box center [364, 355] width 114 height 8
type input "**********"
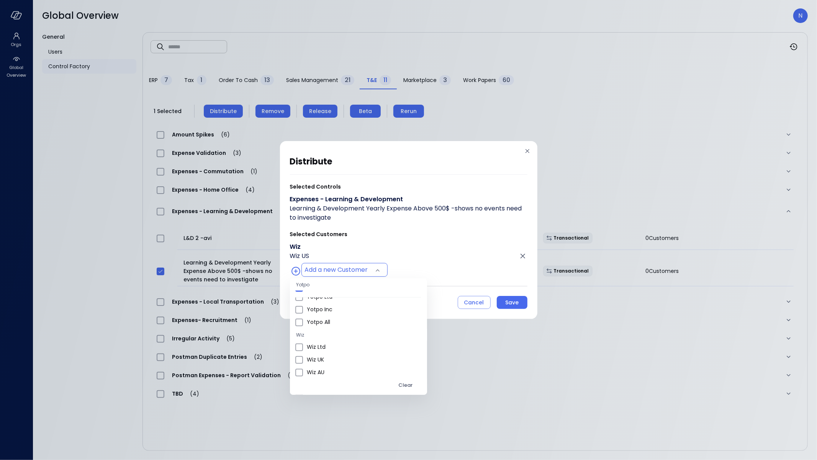
drag, startPoint x: 403, startPoint y: 242, endPoint x: 409, endPoint y: 243, distance: 6.2
click at [403, 242] on div at bounding box center [408, 230] width 817 height 460
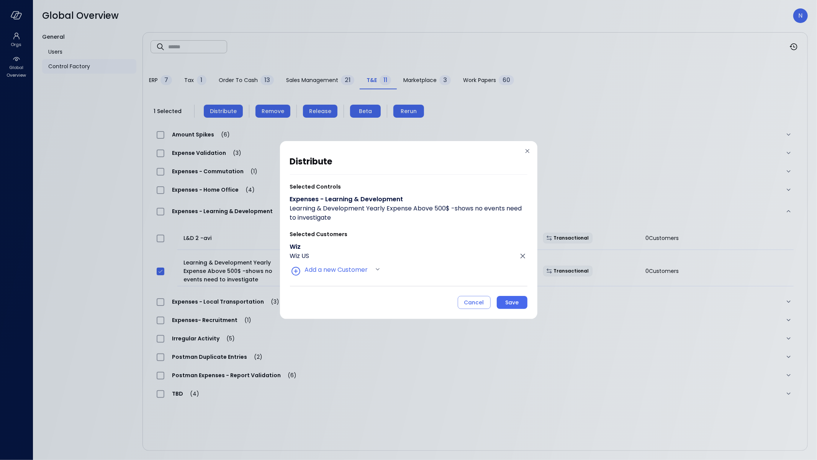
click at [512, 298] on div "Save" at bounding box center [511, 303] width 13 height 10
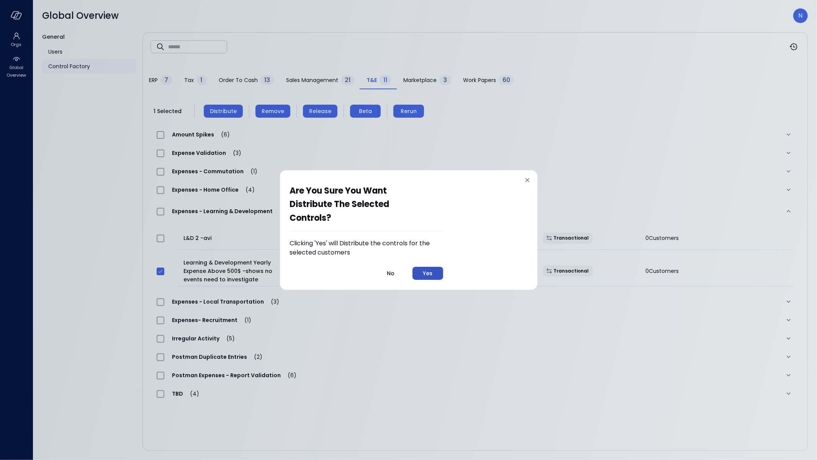
click at [434, 274] on button "Yes" at bounding box center [428, 273] width 31 height 13
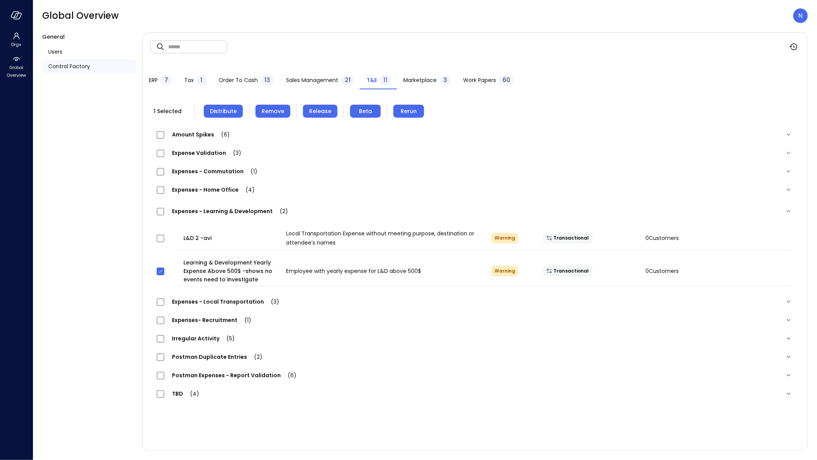
click at [226, 173] on span "Expenses - Commutation (1)" at bounding box center [214, 171] width 101 height 8
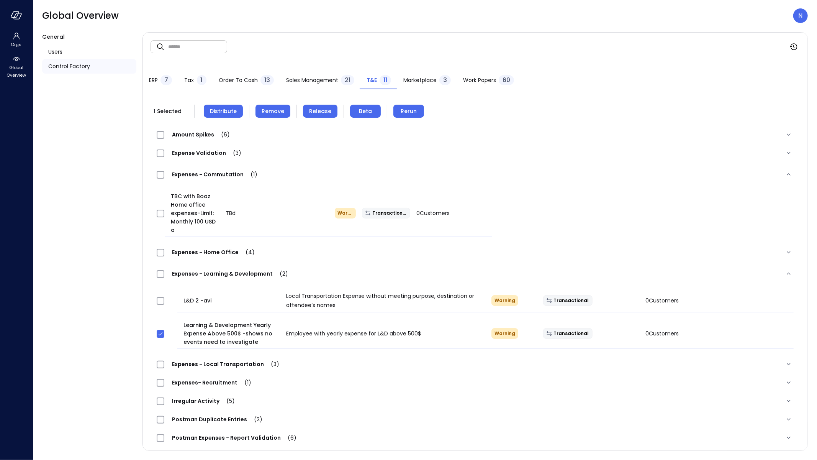
click at [205, 148] on div "Expense Validation (3)" at bounding box center [475, 153] width 649 height 18
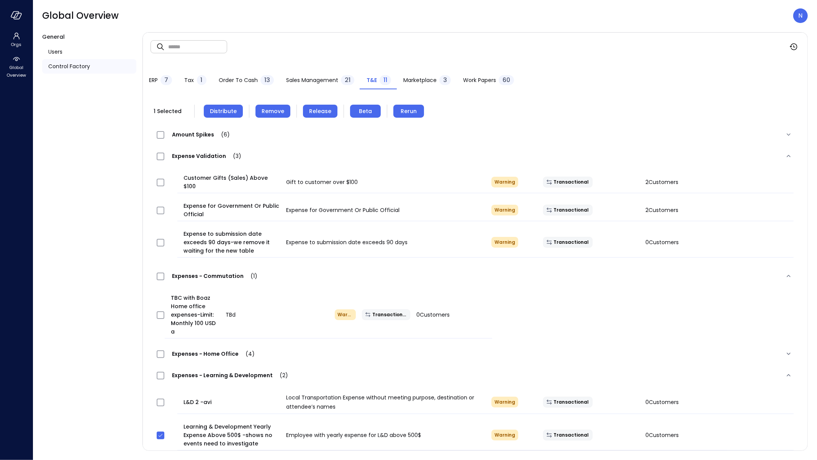
click at [205, 135] on span "Amount Spikes (6)" at bounding box center [200, 135] width 73 height 8
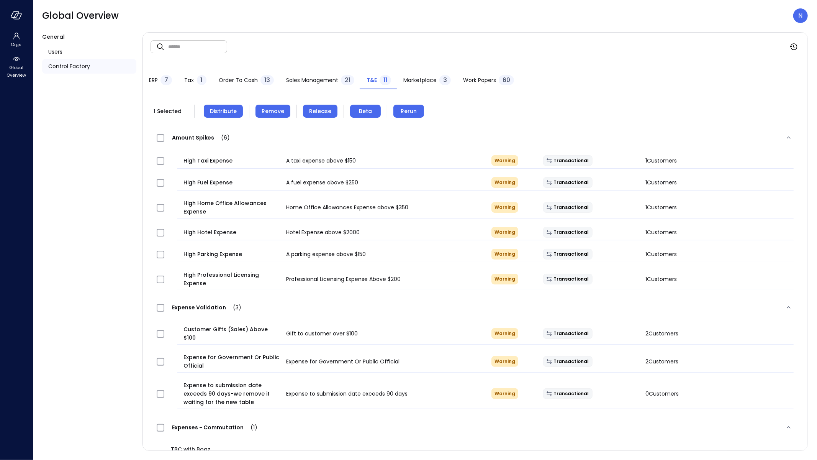
click at [205, 135] on span "Amount Spikes (6)" at bounding box center [200, 138] width 73 height 8
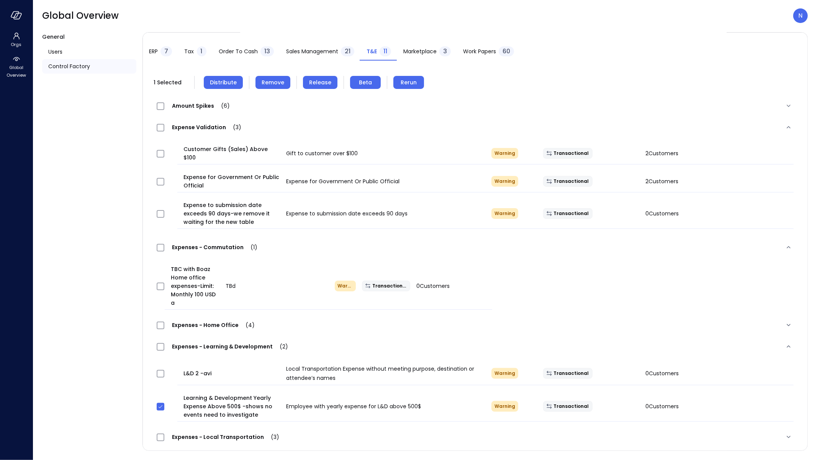
scroll to position [74, 0]
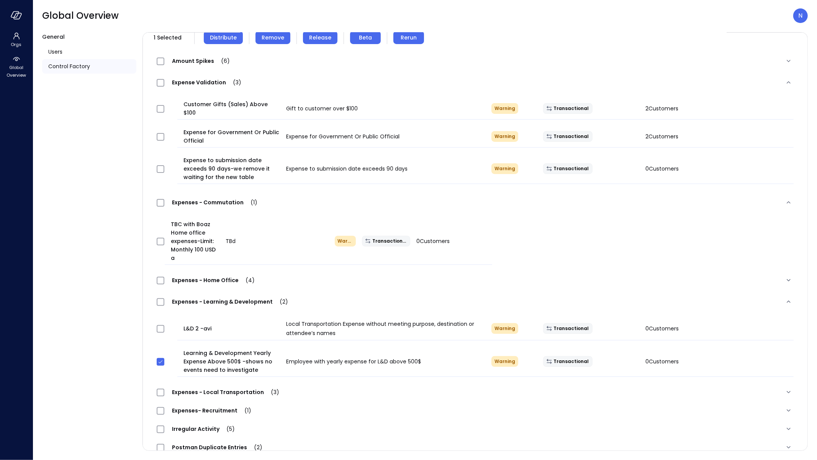
click at [225, 276] on span "Expenses - Home Office (4)" at bounding box center [213, 280] width 98 height 8
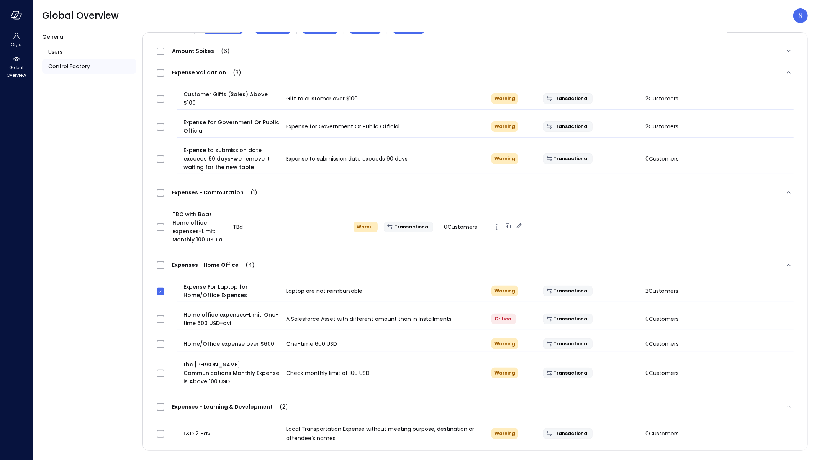
scroll to position [36, 0]
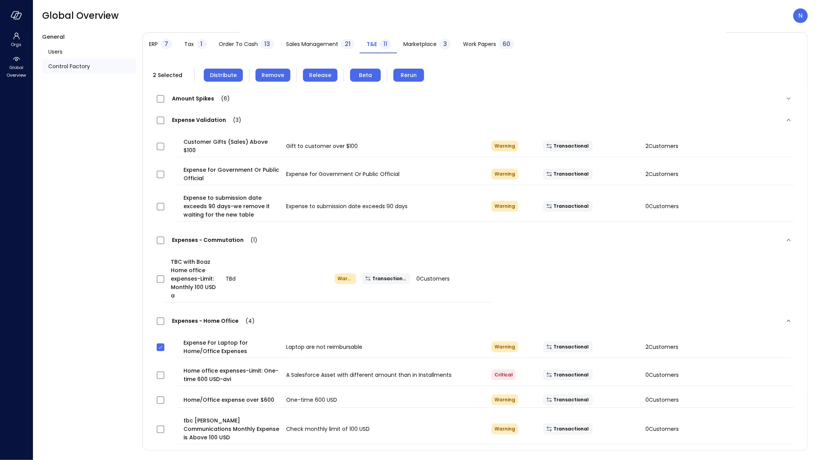
click at [270, 76] on span "Remove" at bounding box center [273, 75] width 23 height 8
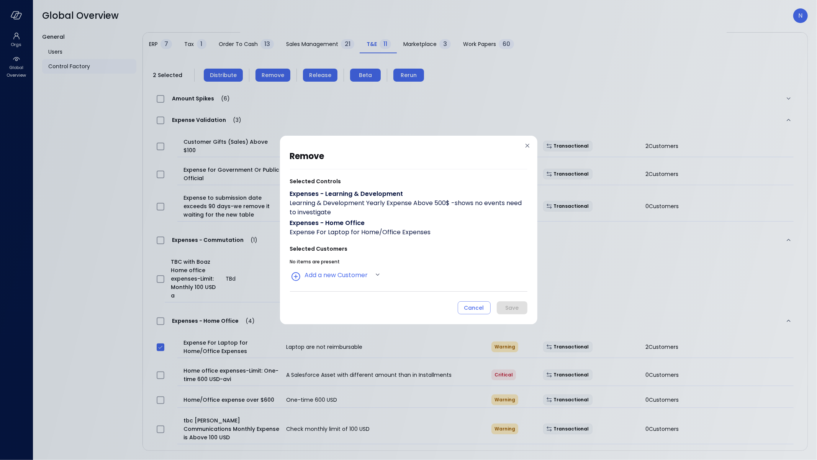
click at [149, 341] on div "remove Selected Controls Expenses - Learning & Development Learning & Developme…" at bounding box center [408, 230] width 817 height 460
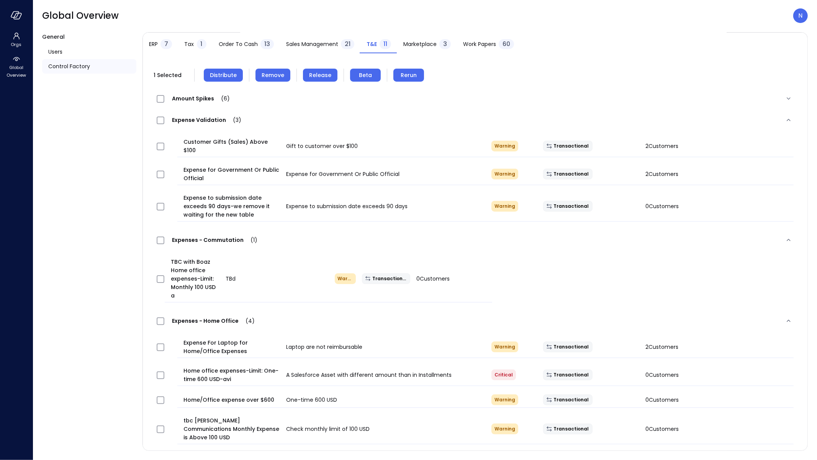
click at [267, 75] on span "Remove" at bounding box center [273, 75] width 23 height 8
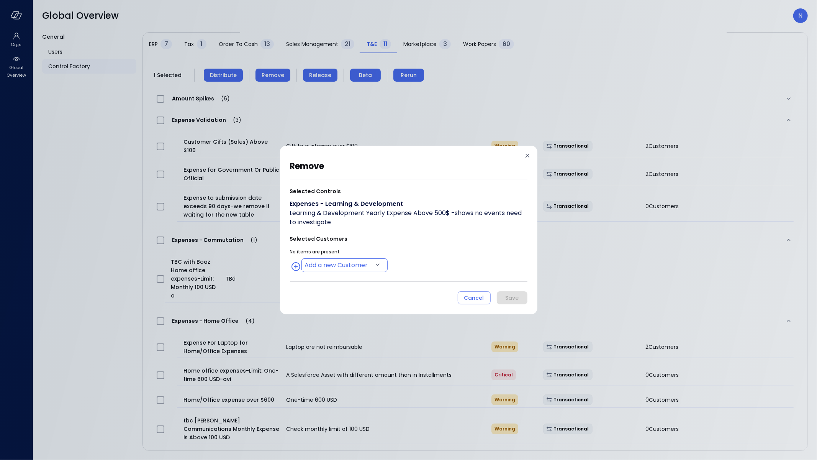
click at [338, 267] on body "Orgs Global Overview Global Overview N General Users Control Factory ​ ​ ERP 7 …" at bounding box center [408, 230] width 817 height 460
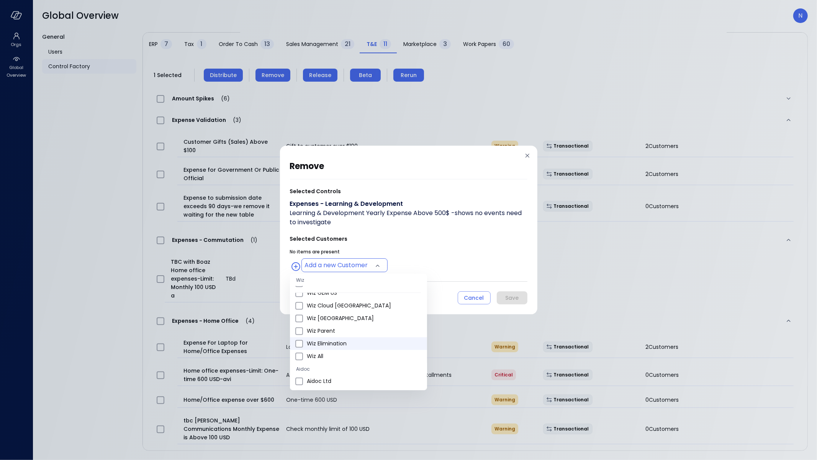
scroll to position [338, 0]
drag, startPoint x: 332, startPoint y: 341, endPoint x: 318, endPoint y: 349, distance: 16.0
click at [318, 350] on ul "Select all SentinelOne SentinelOne AppsFlyer AppsFlyer Hippo Hippo All CyberArk…" at bounding box center [358, 223] width 137 height 577
click at [323, 337] on span "Wiz US" at bounding box center [364, 338] width 114 height 8
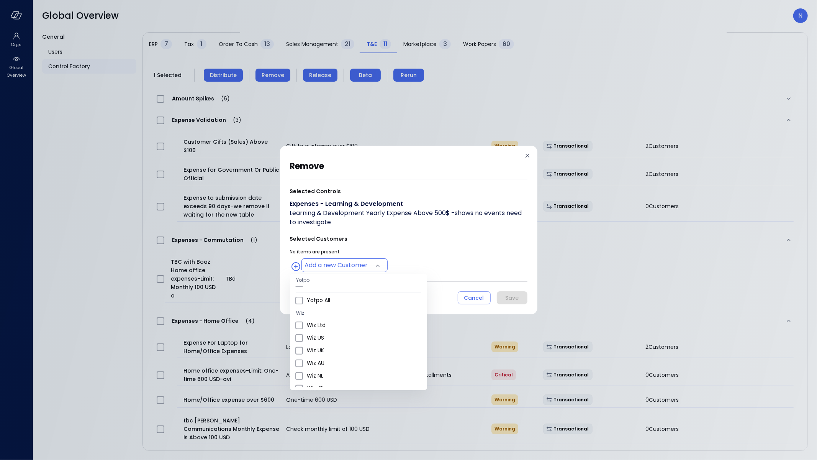
type input "**********"
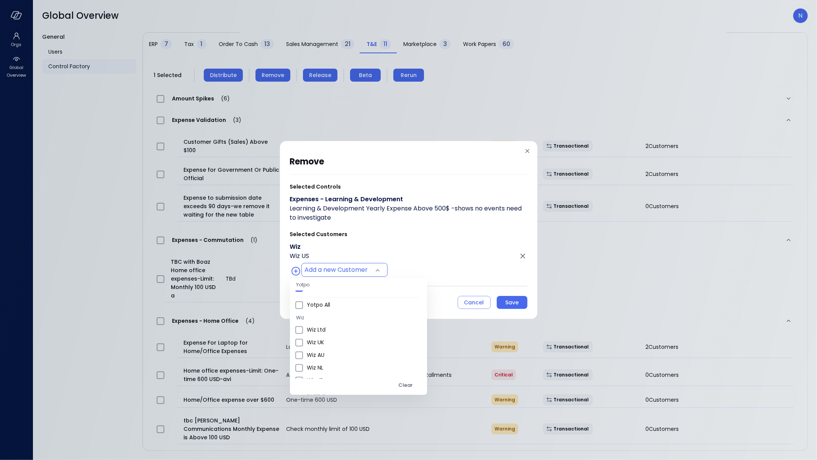
click at [514, 312] on div at bounding box center [408, 230] width 817 height 460
click at [509, 290] on body "Orgs Global Overview Global Overview N General Users Control Factory ​ ​ ERP 7 …" at bounding box center [408, 230] width 817 height 460
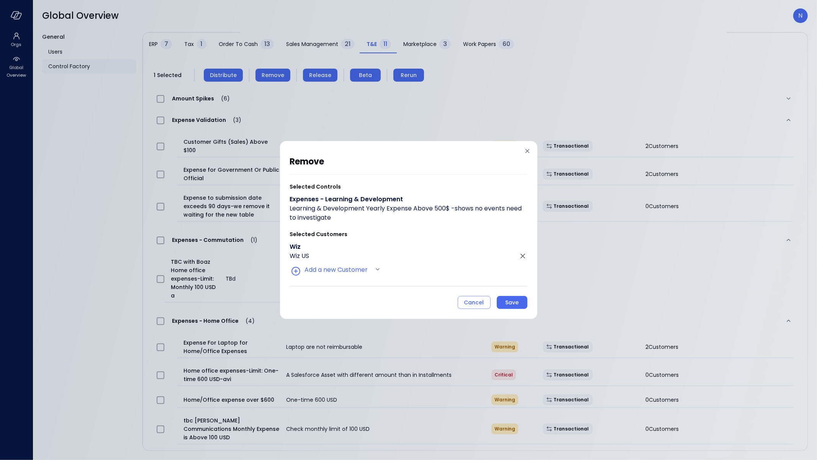
drag, startPoint x: 511, startPoint y: 303, endPoint x: 503, endPoint y: 300, distance: 8.7
click at [511, 303] on div "Save" at bounding box center [511, 303] width 13 height 10
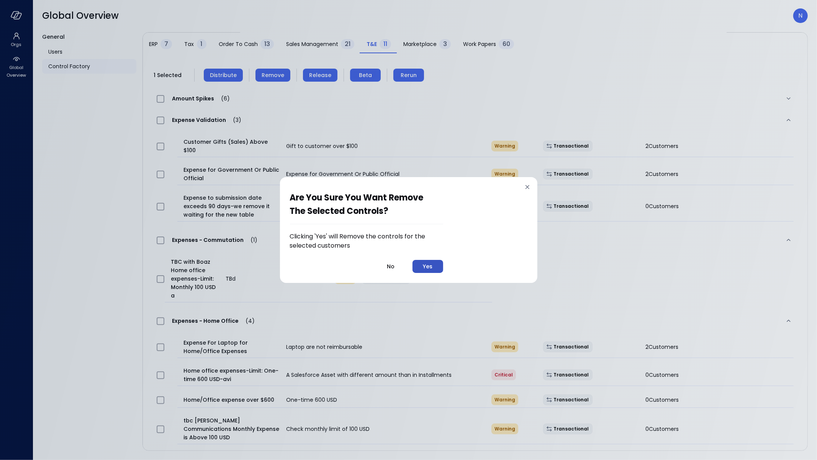
click at [428, 261] on button "Yes" at bounding box center [428, 266] width 31 height 13
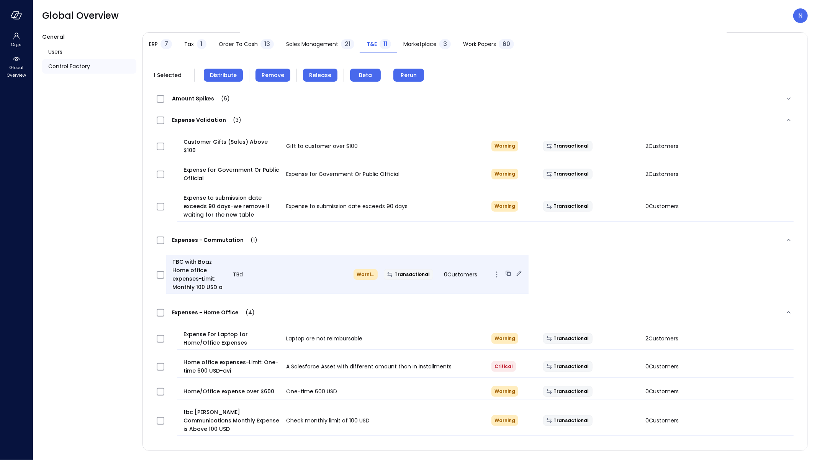
scroll to position [222, 0]
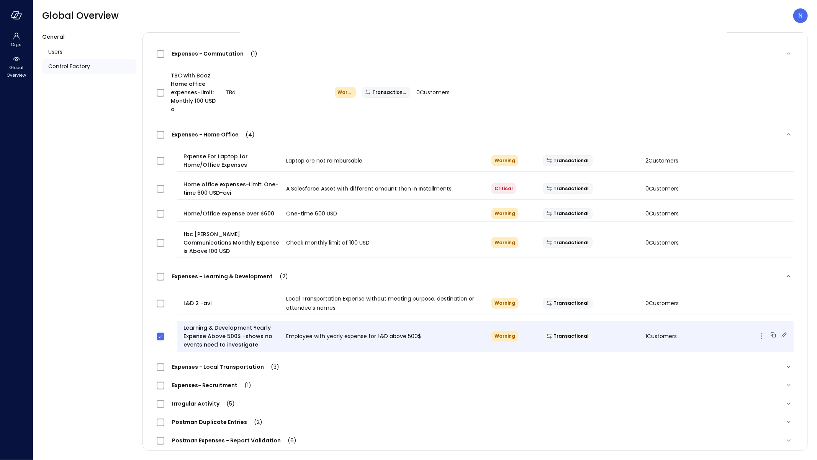
click at [780, 331] on icon at bounding box center [784, 335] width 8 height 8
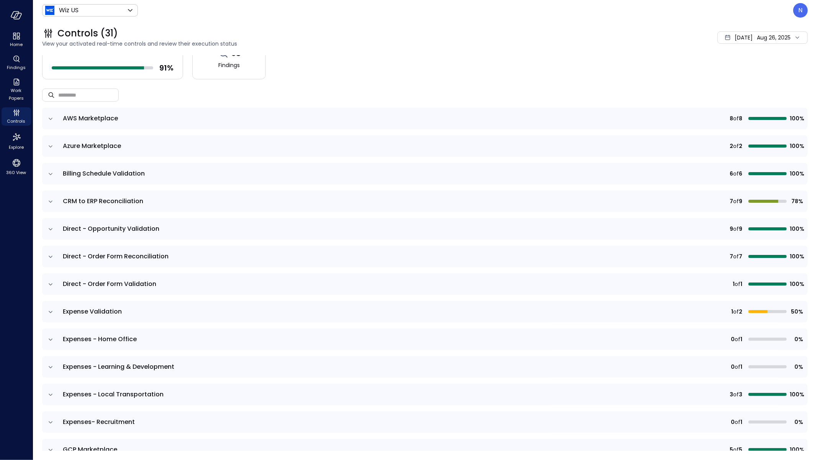
scroll to position [69, 0]
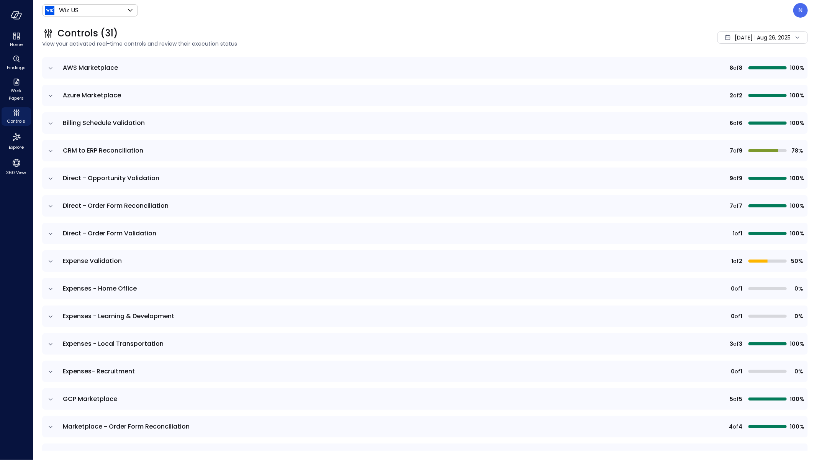
click at [48, 313] on icon "expand row" at bounding box center [51, 317] width 8 height 8
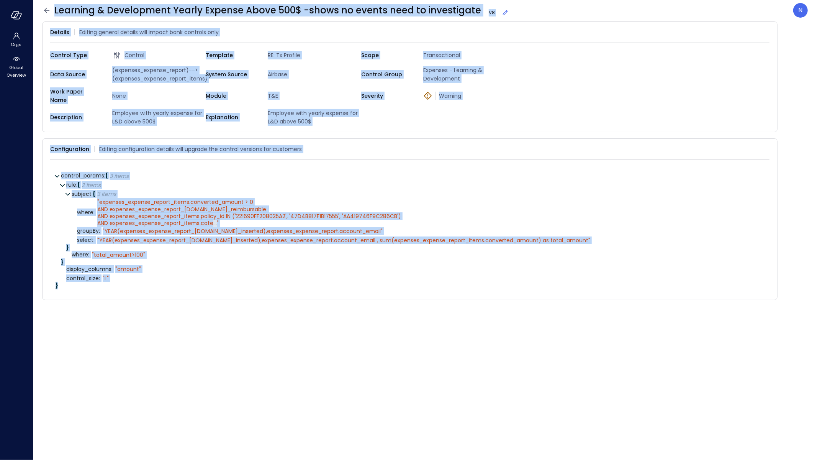
drag, startPoint x: 45, startPoint y: 9, endPoint x: 45, endPoint y: 413, distance: 403.4
click at [45, 9] on icon at bounding box center [46, 10] width 5 height 5
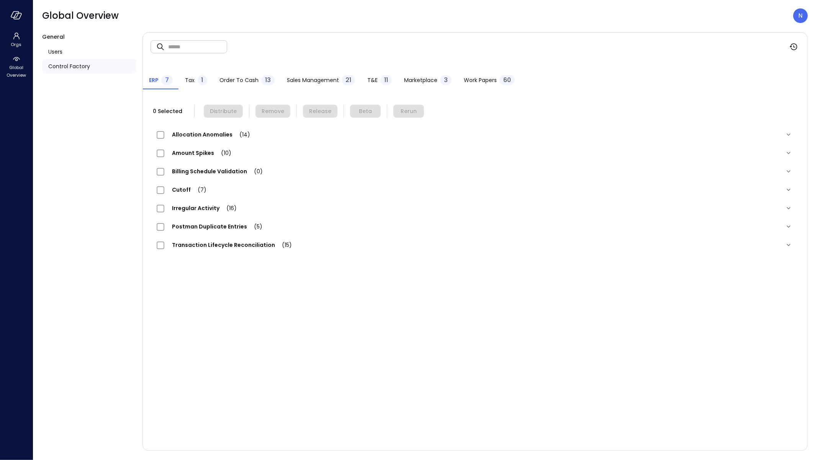
click at [334, 82] on span "Sales Management" at bounding box center [313, 80] width 52 height 8
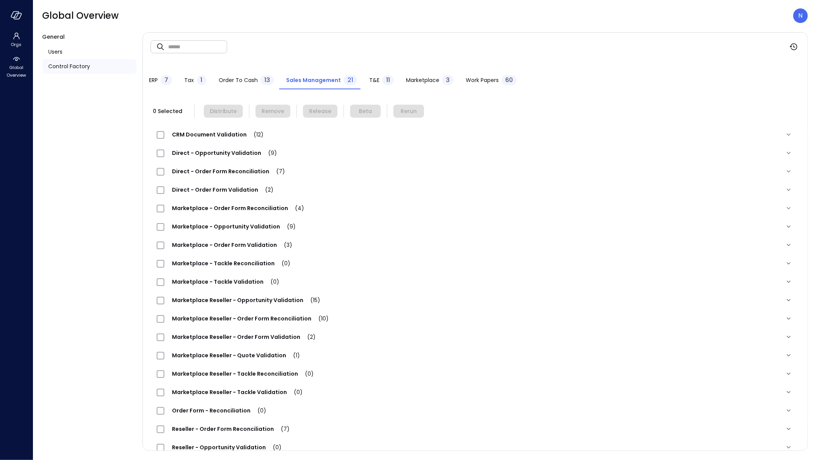
click at [375, 85] on div "T&E 11" at bounding box center [381, 80] width 25 height 11
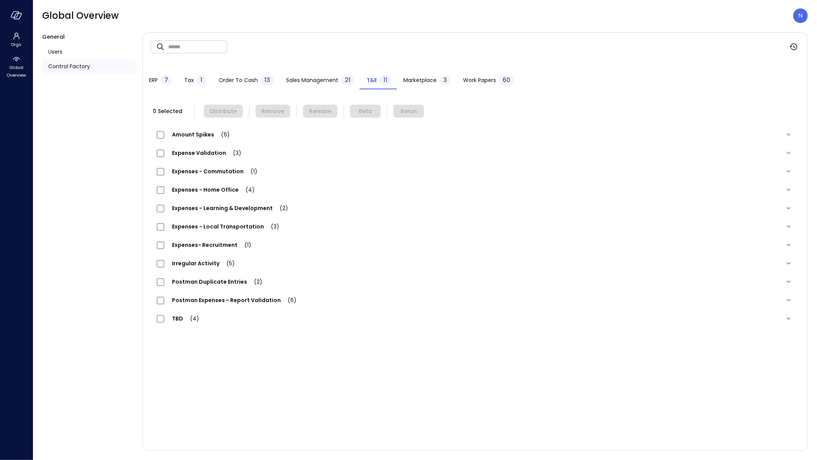
click at [240, 207] on span "Expenses - Learning & Development (2)" at bounding box center [229, 208] width 131 height 8
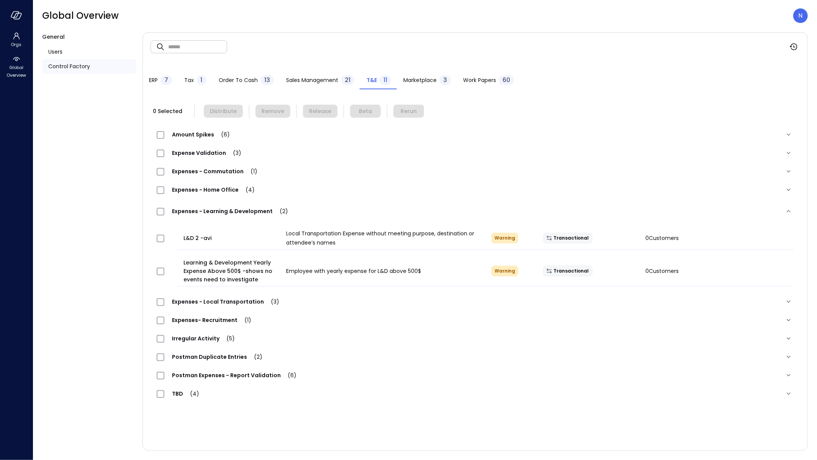
click at [163, 267] on div at bounding box center [167, 271] width 27 height 15
click at [165, 239] on div at bounding box center [167, 238] width 27 height 15
click at [164, 239] on div at bounding box center [167, 238] width 27 height 15
click at [284, 110] on button "Remove" at bounding box center [273, 111] width 35 height 13
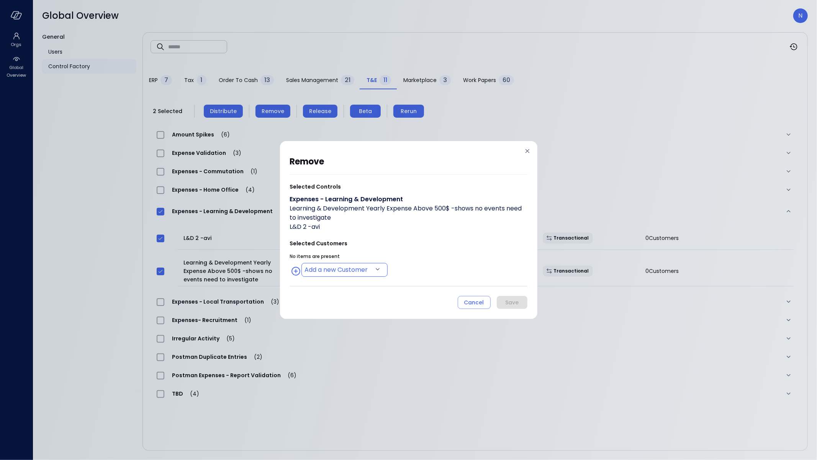
click at [316, 266] on body "Orgs Global Overview Global Overview N General Users Control Factory ​ ​ ERP 7 …" at bounding box center [408, 230] width 817 height 460
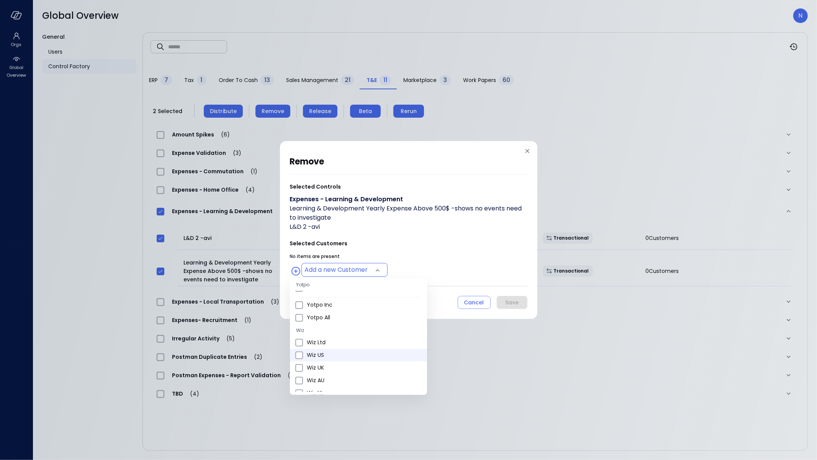
scroll to position [264, 0]
click at [336, 345] on span "Wiz US" at bounding box center [364, 342] width 114 height 8
type input "**********"
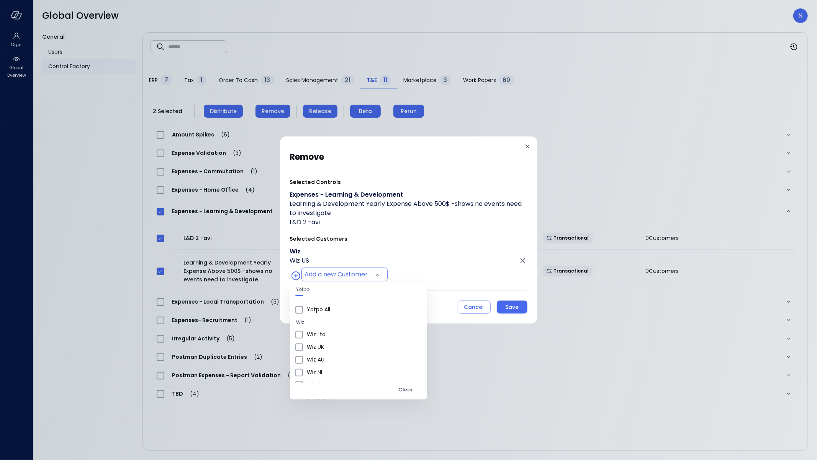
click at [510, 314] on div at bounding box center [408, 230] width 817 height 460
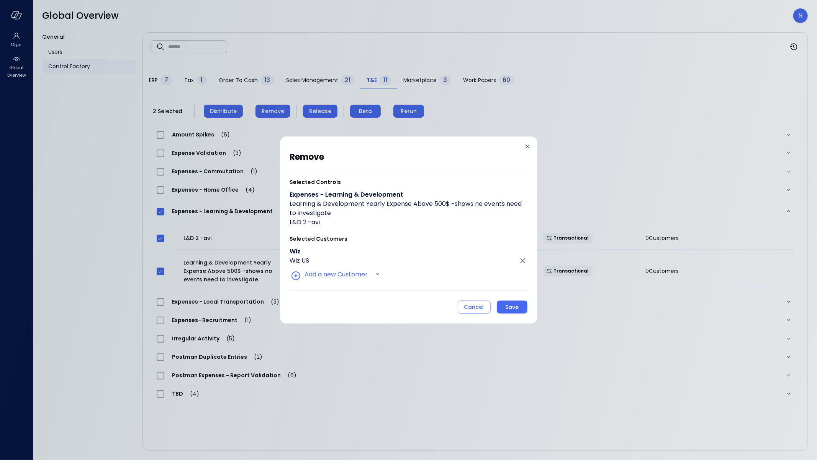
click at [512, 311] on body "Orgs Global Overview Global Overview N General Users Control Factory ​ ​ ERP 7 …" at bounding box center [408, 230] width 817 height 460
click at [511, 309] on div "Save" at bounding box center [511, 307] width 13 height 10
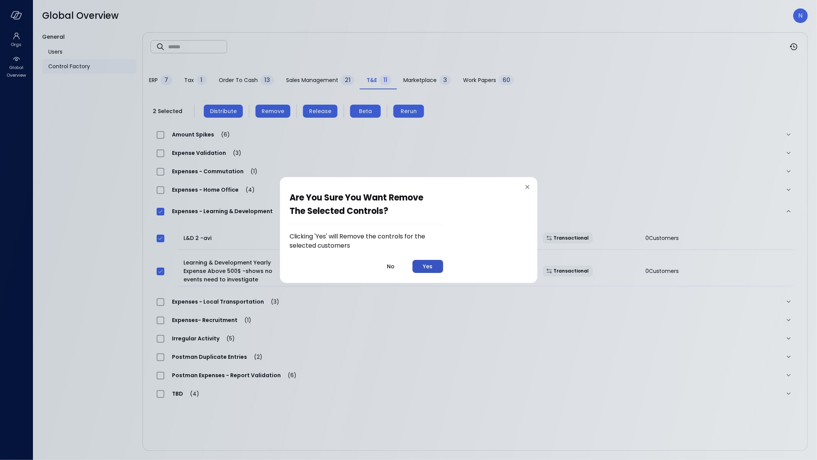
click at [434, 262] on button "Yes" at bounding box center [428, 266] width 31 height 13
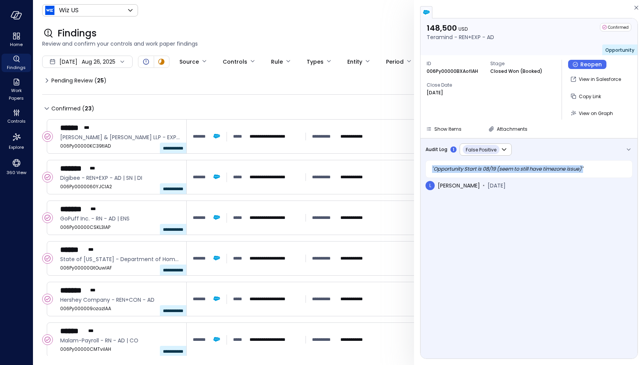
scroll to position [152, 0]
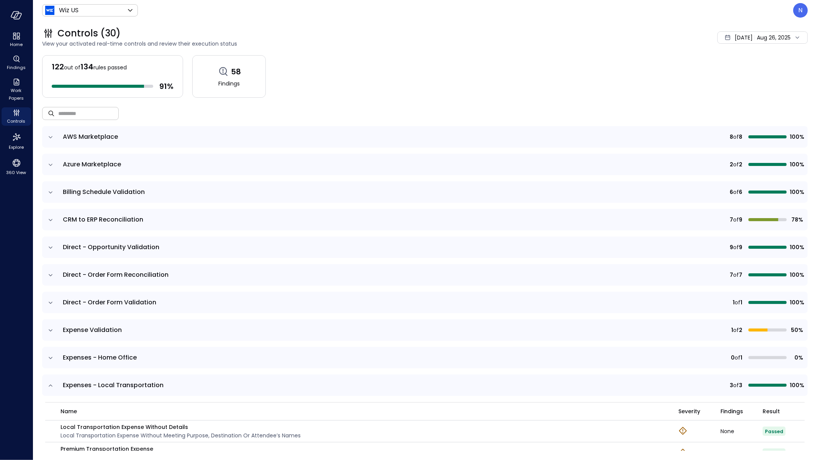
click at [76, 106] on input "text" at bounding box center [88, 113] width 61 height 20
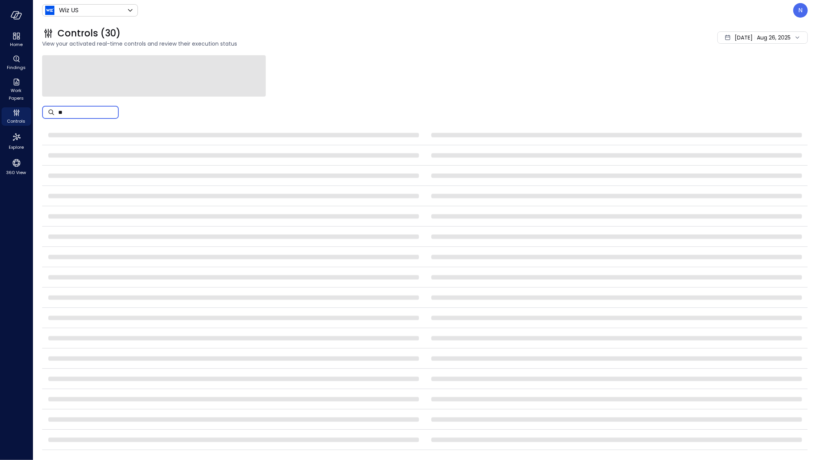
type input "*"
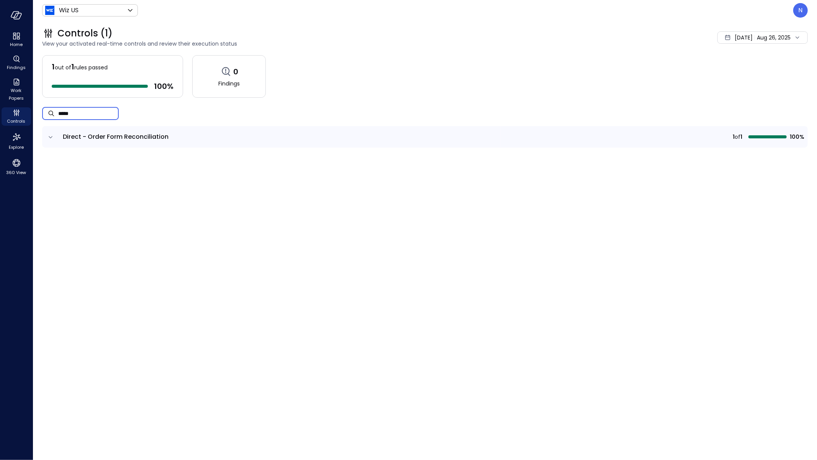
type input "*****"
click at [51, 138] on icon "expand row" at bounding box center [51, 137] width 8 height 8
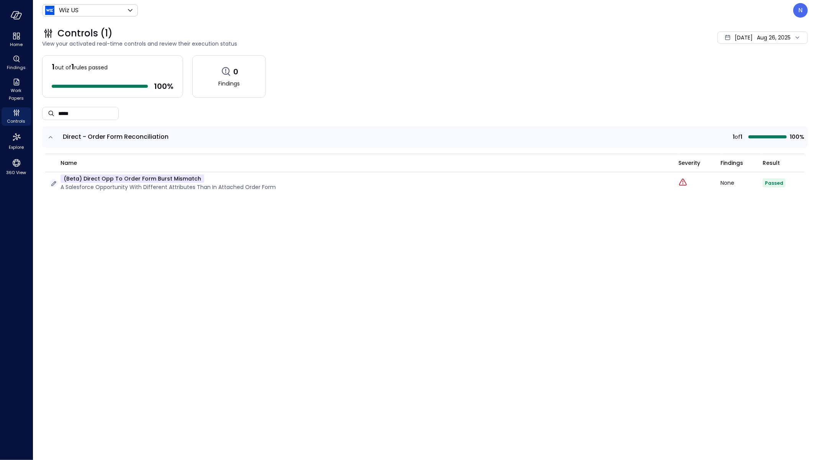
click at [55, 182] on icon "button" at bounding box center [54, 184] width 8 height 8
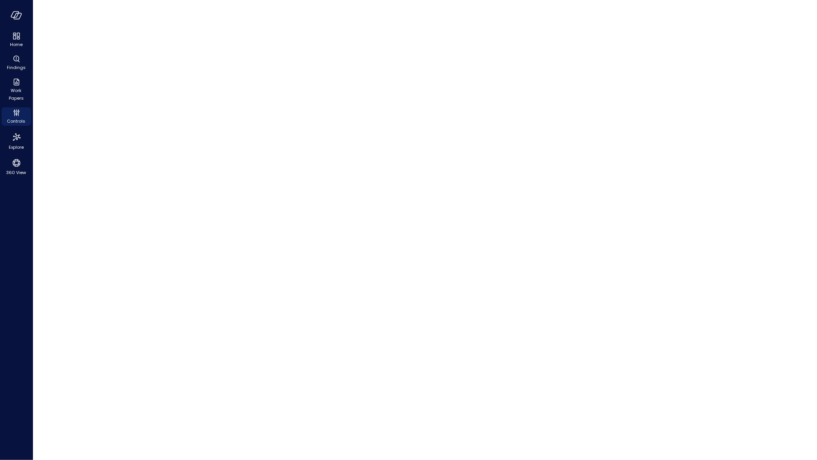
click at [96, 111] on main at bounding box center [425, 230] width 784 height 460
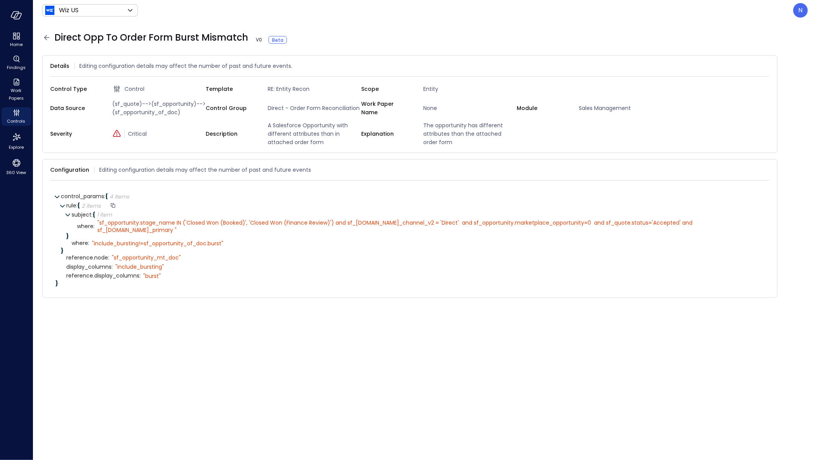
click at [228, 205] on div "rule : { 2 items }" at bounding box center [415, 205] width 698 height 9
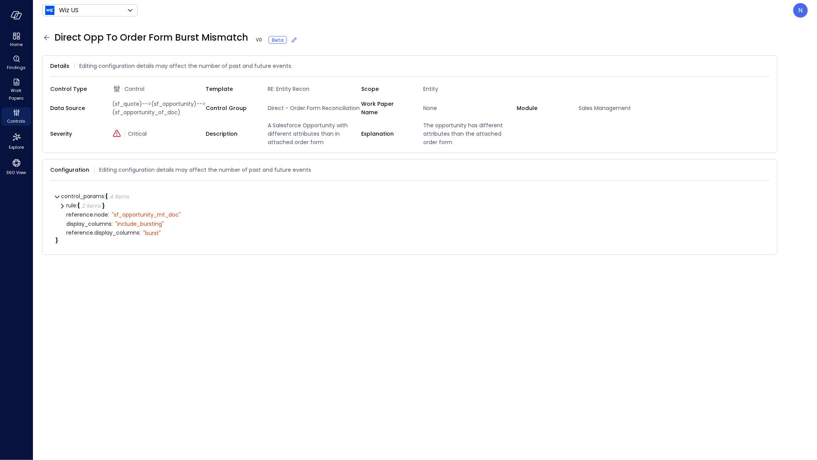
click at [46, 40] on icon at bounding box center [46, 37] width 9 height 9
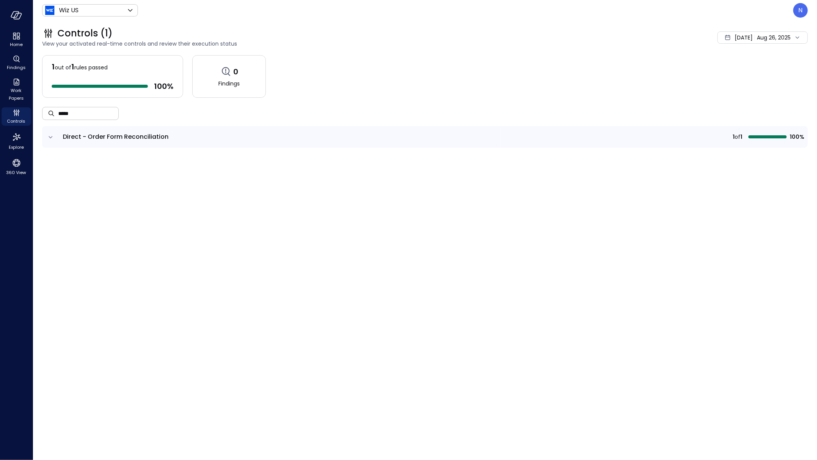
drag, startPoint x: 90, startPoint y: 115, endPoint x: 53, endPoint y: 106, distance: 37.7
click at [52, 105] on div "​ ***** ​" at bounding box center [425, 113] width 766 height 25
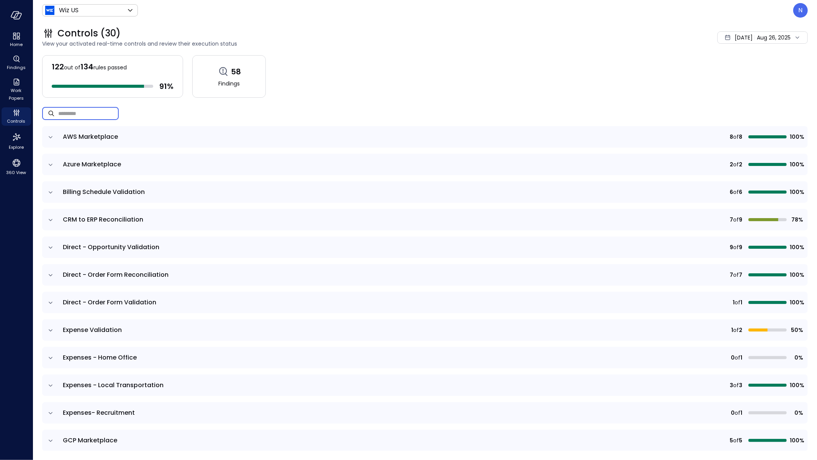
click at [55, 276] on td at bounding box center [50, 274] width 16 height 21
click at [52, 274] on icon "expand row" at bounding box center [51, 275] width 8 height 8
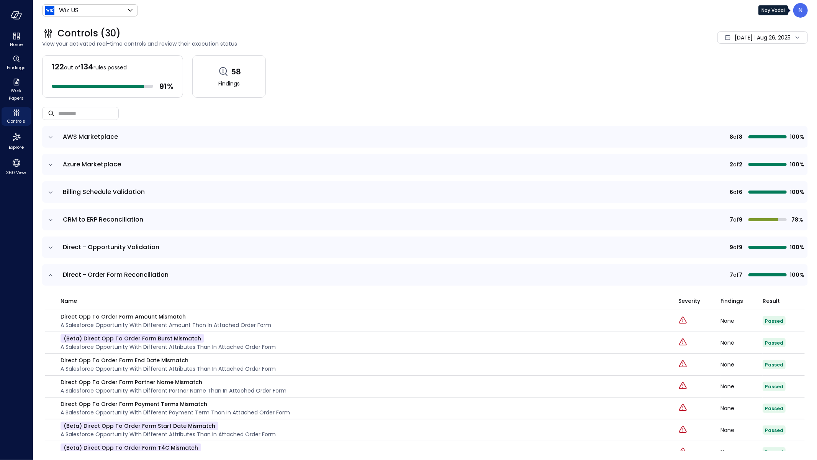
click at [799, 13] on p "N" at bounding box center [801, 10] width 4 height 9
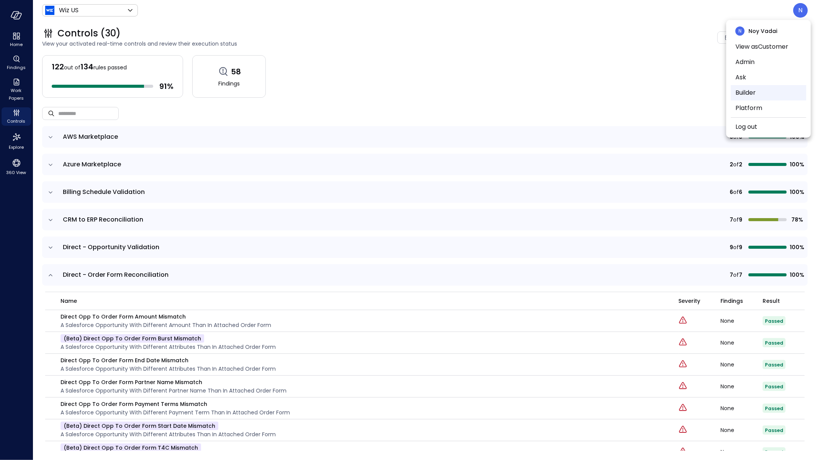
click at [770, 98] on li "Builder" at bounding box center [768, 92] width 75 height 15
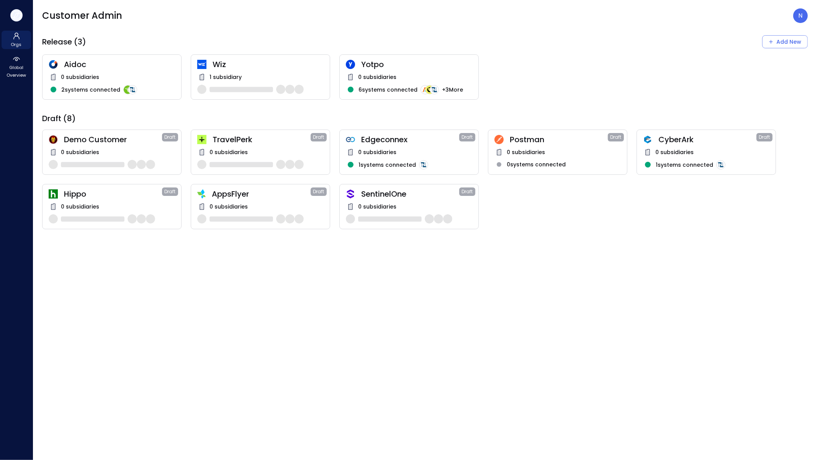
click at [15, 20] on button "button" at bounding box center [16, 15] width 12 height 12
click at [17, 18] on icon "button" at bounding box center [18, 16] width 8 height 6
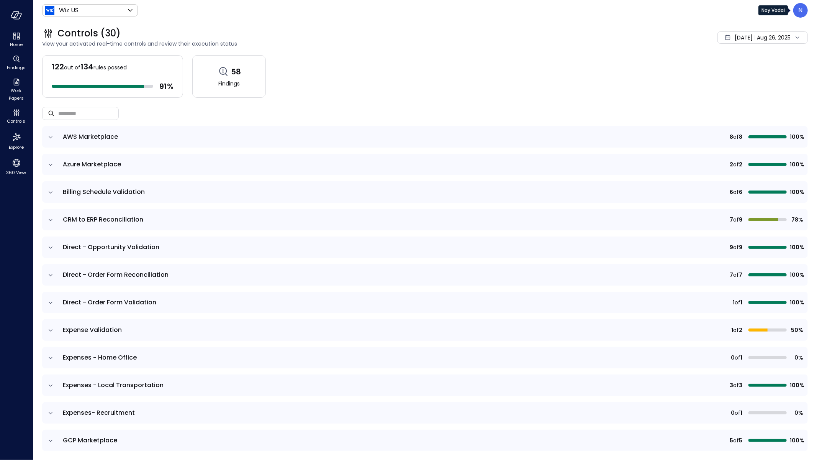
click at [804, 12] on div "N" at bounding box center [800, 10] width 15 height 15
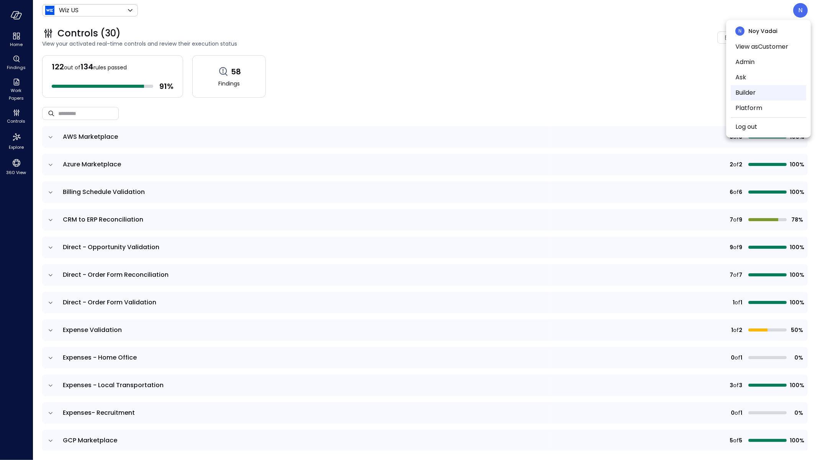
click at [769, 88] on li "Builder" at bounding box center [768, 92] width 75 height 15
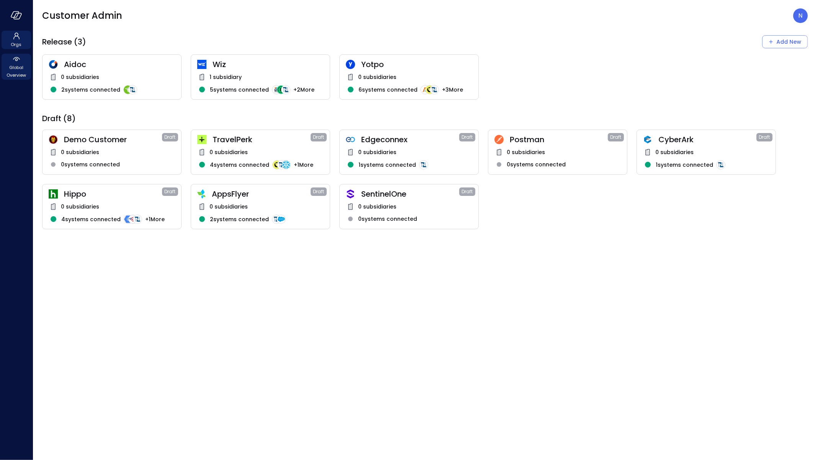
click at [19, 74] on span "Global Overview" at bounding box center [16, 71] width 23 height 15
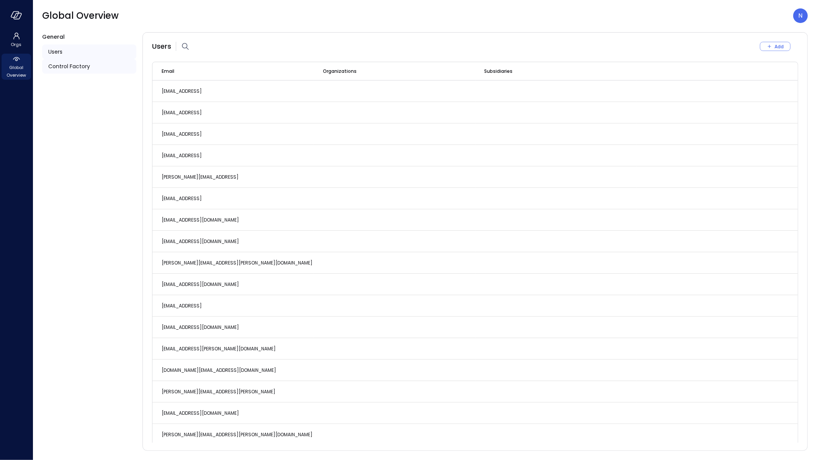
click at [91, 64] on div "Control Factory" at bounding box center [89, 66] width 94 height 15
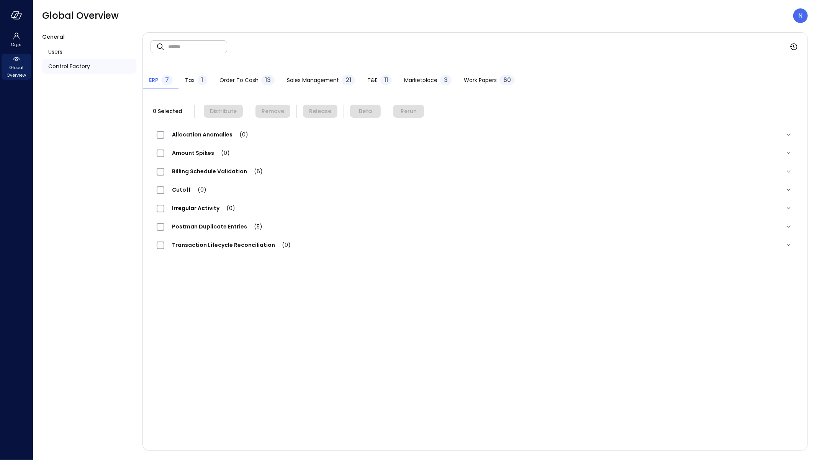
click at [312, 79] on span "Sales Management" at bounding box center [313, 80] width 52 height 8
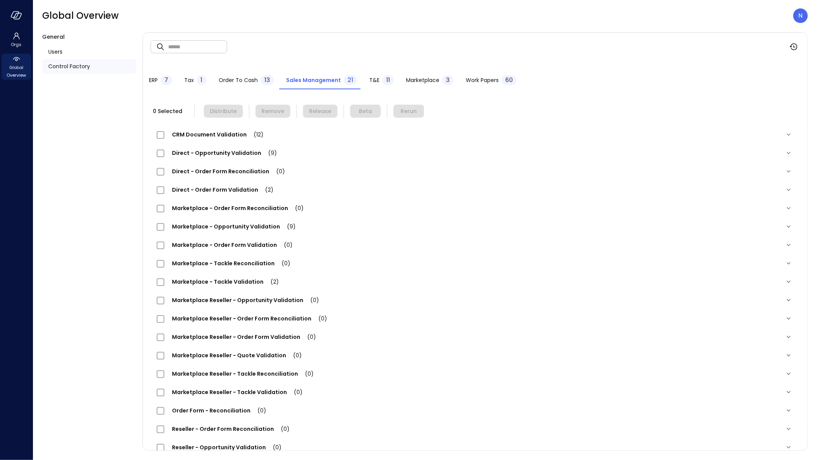
click at [238, 175] on div "Direct - Order Form Reconciliation (0)" at bounding box center [225, 171] width 136 height 9
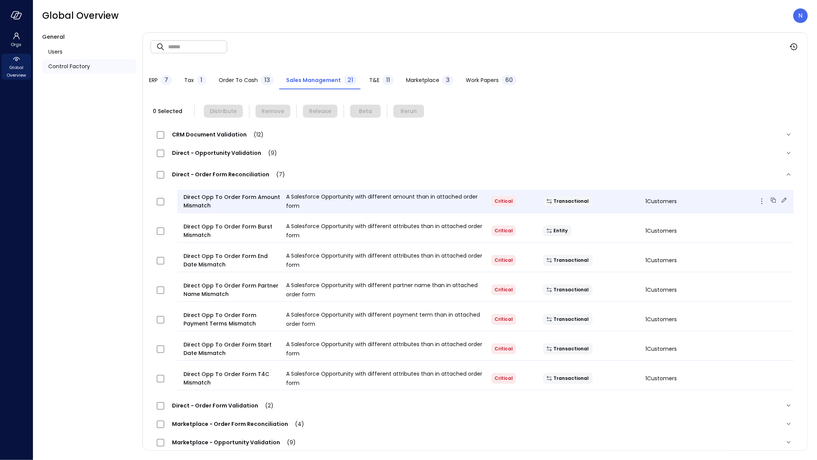
click at [771, 200] on icon at bounding box center [772, 198] width 3 height 3
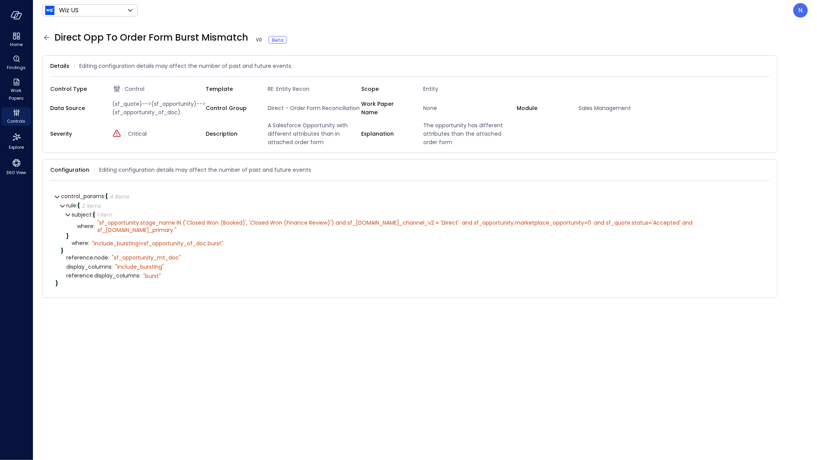
drag, startPoint x: 223, startPoint y: 35, endPoint x: 49, endPoint y: 37, distance: 174.3
click at [251, 38] on span "Direct Opp To Order Form Burst Mismatch V 0 Beta" at bounding box center [176, 37] width 244 height 12
drag, startPoint x: 180, startPoint y: 111, endPoint x: 113, endPoint y: 101, distance: 67.3
click at [113, 101] on span "(sf_quote)-->(sf_opportunity)-->(sf_opportunity_of_doc)" at bounding box center [157, 108] width 97 height 17
copy span "(sf_quote)-->(sf_opportunity)-->(sf_opportunity_of_doc)"
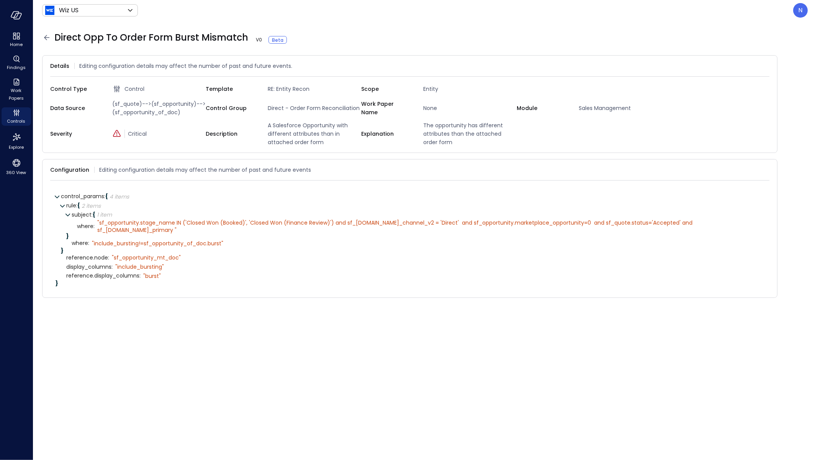
click at [319, 135] on span "A Salesforce Opportunity with different attributes than in attached order form" at bounding box center [313, 133] width 97 height 25
drag, startPoint x: 282, startPoint y: 134, endPoint x: 272, endPoint y: 125, distance: 13.8
click at [272, 125] on span "A Salesforce Opportunity with different attributes than in attached order form" at bounding box center [313, 133] width 97 height 25
click at [280, 130] on span "A Salesforce Opportunity with different attributes than in attached order form" at bounding box center [313, 133] width 97 height 25
drag, startPoint x: 98, startPoint y: 224, endPoint x: 750, endPoint y: 221, distance: 652.8
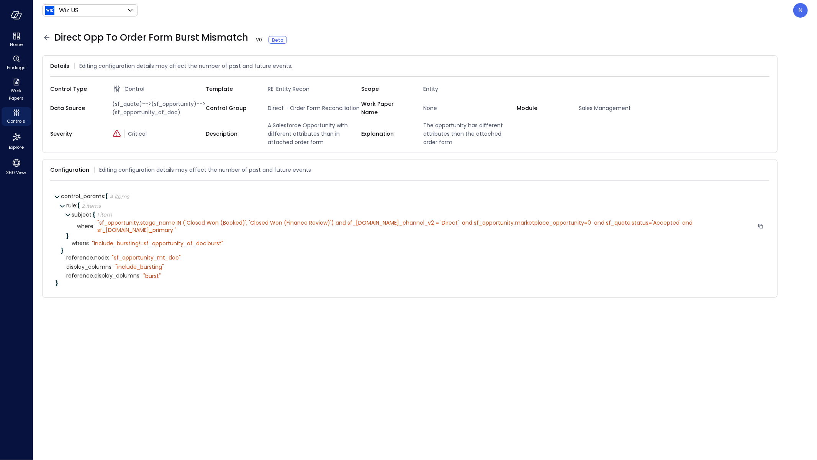
click at [750, 220] on div "" sf_opportunity.stage_name IN ('Closed Won (Booked)', 'Closed Won (Finance Rev…" at bounding box center [425, 226] width 657 height 14
click at [766, 169] on icon at bounding box center [766, 170] width 8 height 8
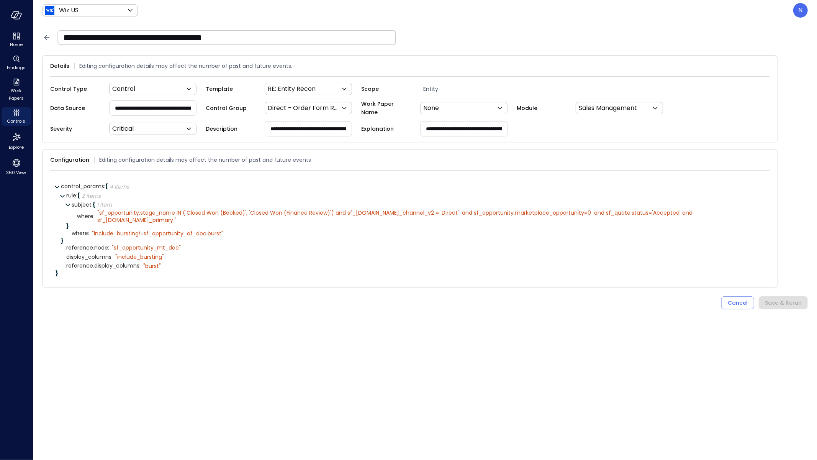
click at [754, 213] on icon at bounding box center [751, 216] width 7 height 7
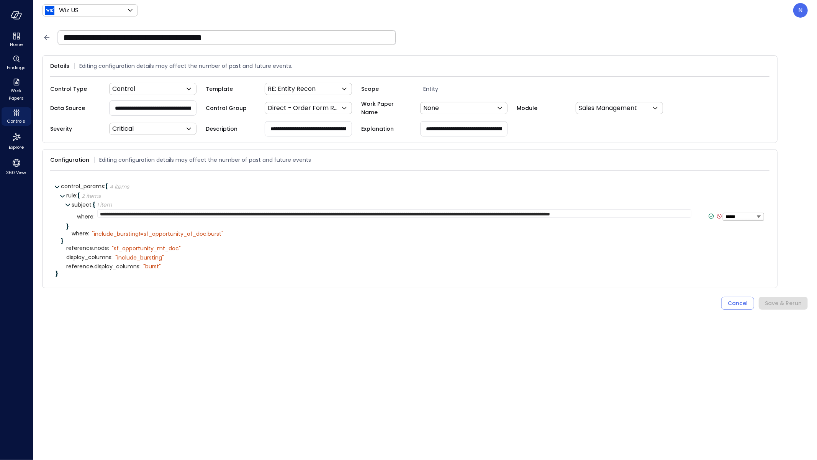
click at [224, 212] on textarea "**********" at bounding box center [394, 213] width 594 height 8
click at [241, 230] on icon at bounding box center [238, 233] width 7 height 7
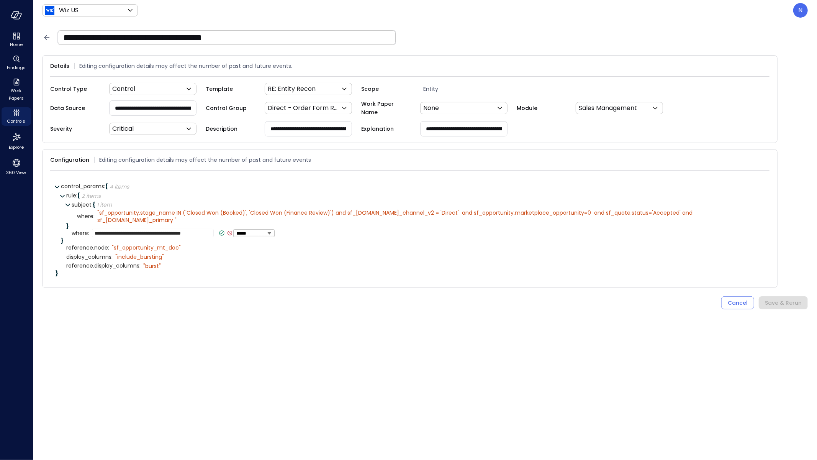
click at [205, 230] on textarea "**********" at bounding box center [153, 233] width 122 height 8
click at [152, 245] on div "" sf_opportunity_mt_doc"" at bounding box center [146, 247] width 69 height 7
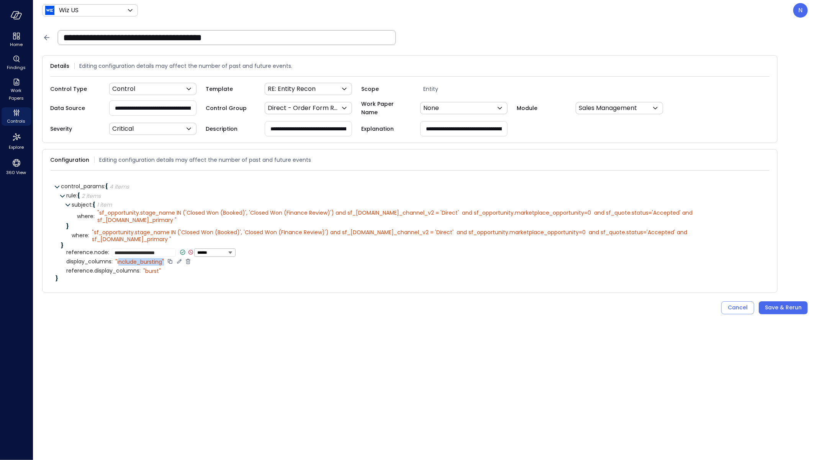
drag, startPoint x: 123, startPoint y: 259, endPoint x: 164, endPoint y: 257, distance: 41.4
click at [164, 258] on div "" include_bursting"" at bounding box center [139, 261] width 49 height 7
click at [142, 261] on div "" include_bursting"" at bounding box center [139, 261] width 49 height 7
click at [150, 269] on div "" burst"" at bounding box center [152, 270] width 18 height 7
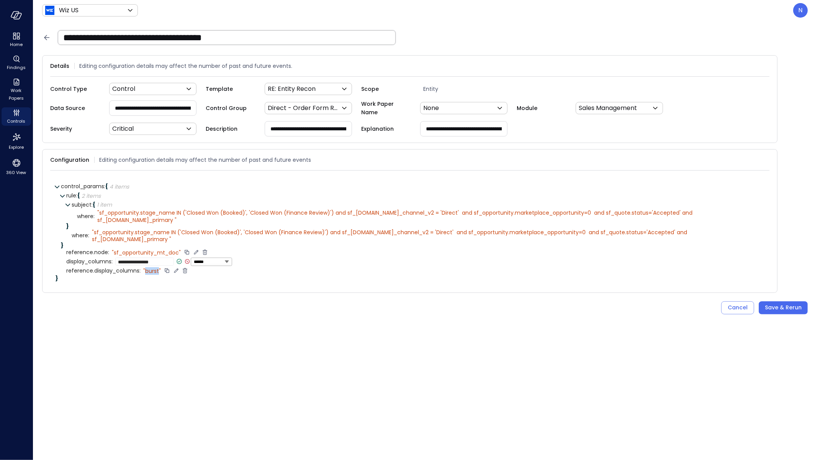
click at [150, 269] on div "" burst"" at bounding box center [152, 270] width 18 height 7
click at [736, 305] on div "Cancel" at bounding box center [738, 308] width 20 height 10
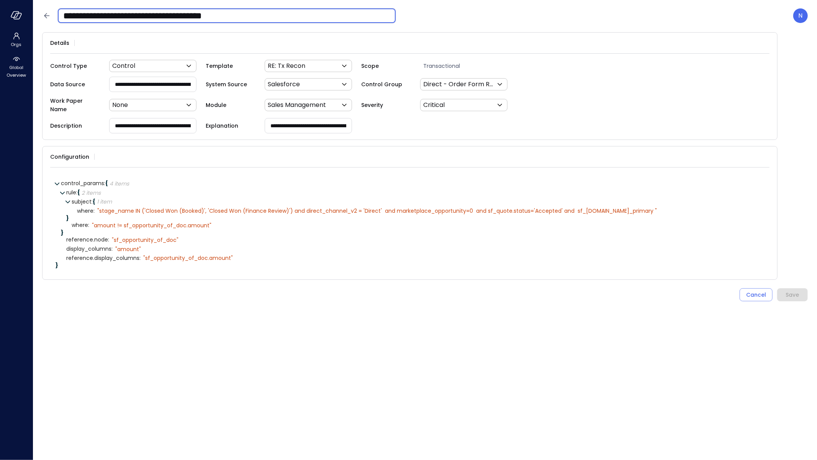
drag, startPoint x: 282, startPoint y: 16, endPoint x: 0, endPoint y: 3, distance: 281.9
click at [0, 3] on div "**********" at bounding box center [408, 230] width 817 height 460
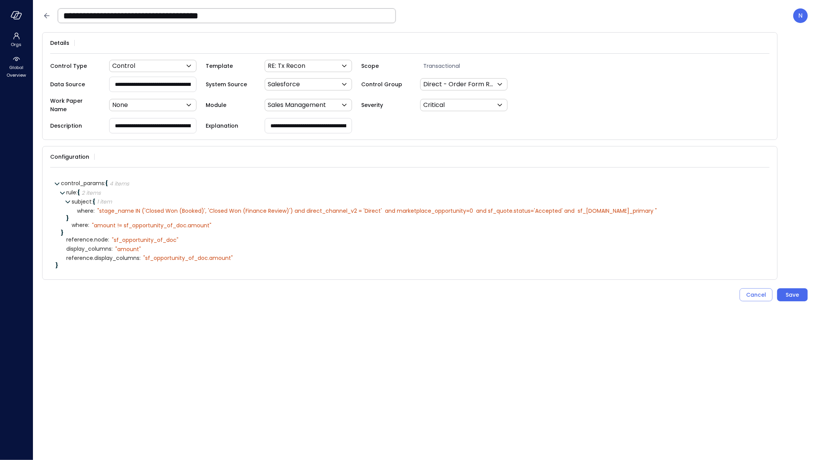
click at [273, 16] on input "**********" at bounding box center [227, 16] width 338 height 20
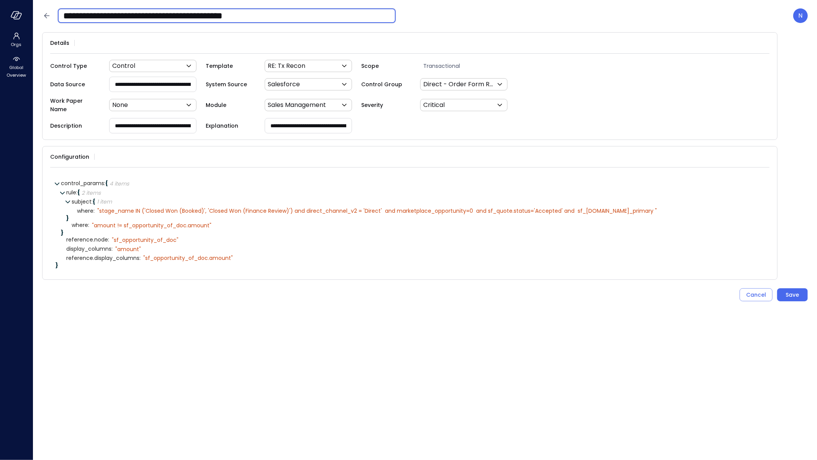
type input "**********"
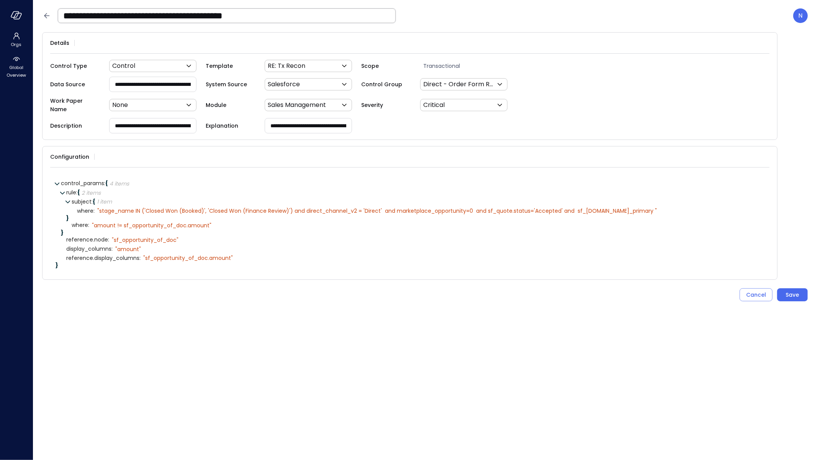
click at [184, 84] on input "**********" at bounding box center [153, 84] width 87 height 14
paste input "**********"
type input "**********"
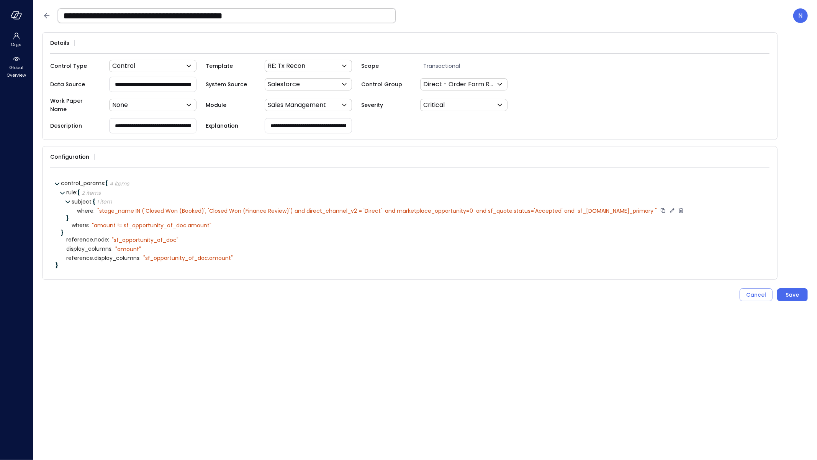
click at [669, 207] on icon at bounding box center [672, 210] width 7 height 7
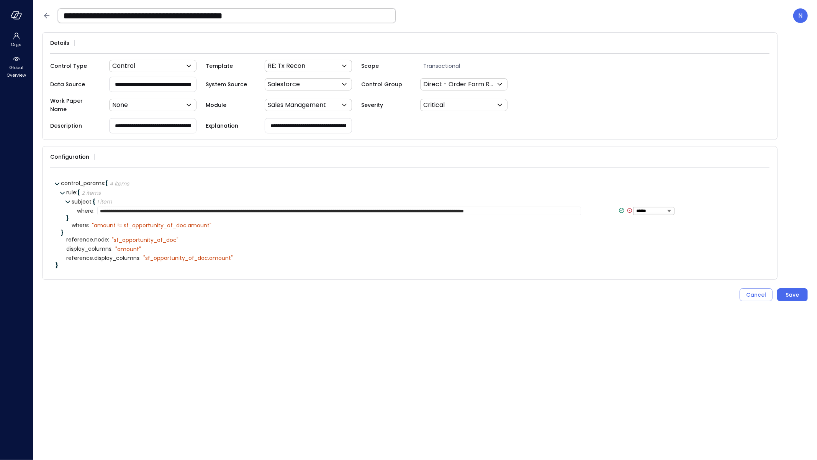
click at [555, 206] on textarea "**********" at bounding box center [339, 210] width 484 height 8
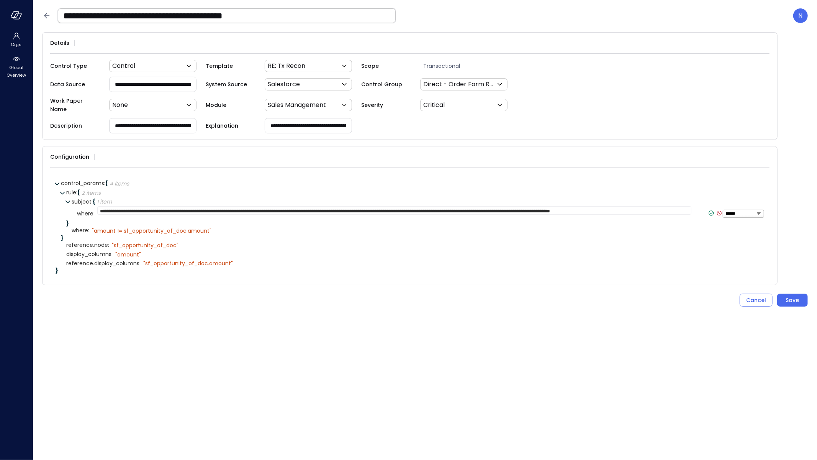
scroll to position [5, 0]
type textarea "**********"
click at [708, 210] on icon at bounding box center [711, 213] width 7 height 7
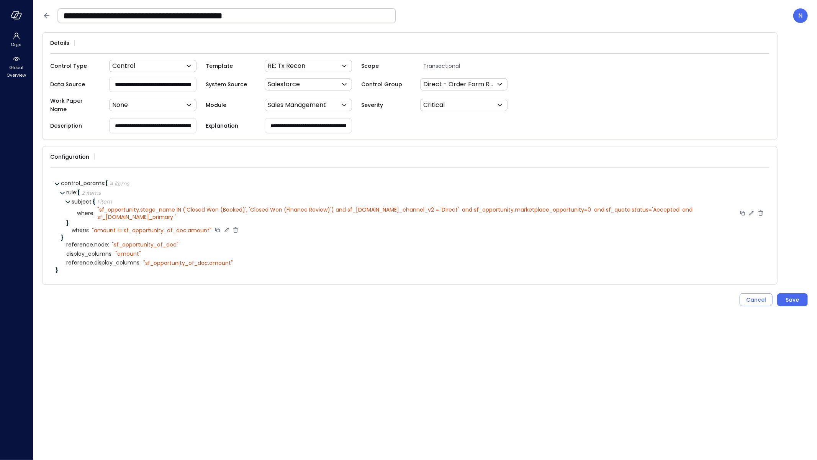
click at [224, 226] on icon at bounding box center [226, 229] width 7 height 7
type textarea "**********"
click at [218, 226] on icon at bounding box center [221, 229] width 7 height 7
click at [194, 241] on icon at bounding box center [193, 244] width 7 height 7
type textarea "**********"
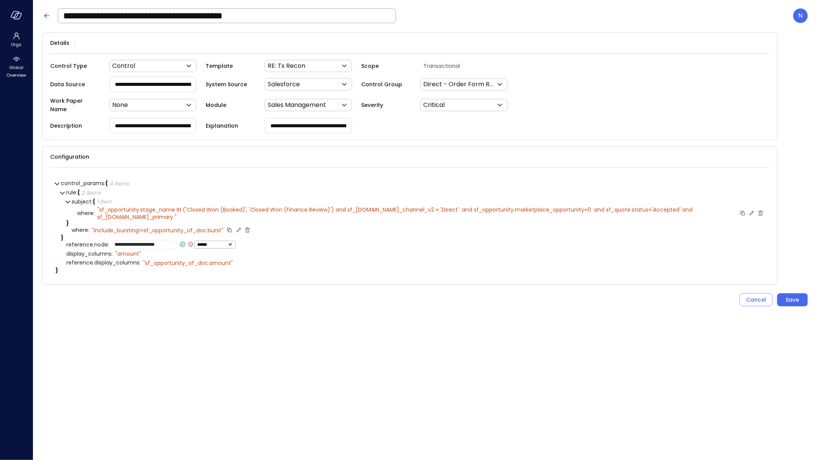
click at [179, 241] on icon at bounding box center [182, 244] width 7 height 7
click at [154, 250] on icon at bounding box center [156, 253] width 7 height 7
type textarea "**********"
click at [179, 250] on icon at bounding box center [179, 253] width 7 height 7
click at [245, 259] on icon at bounding box center [248, 262] width 7 height 7
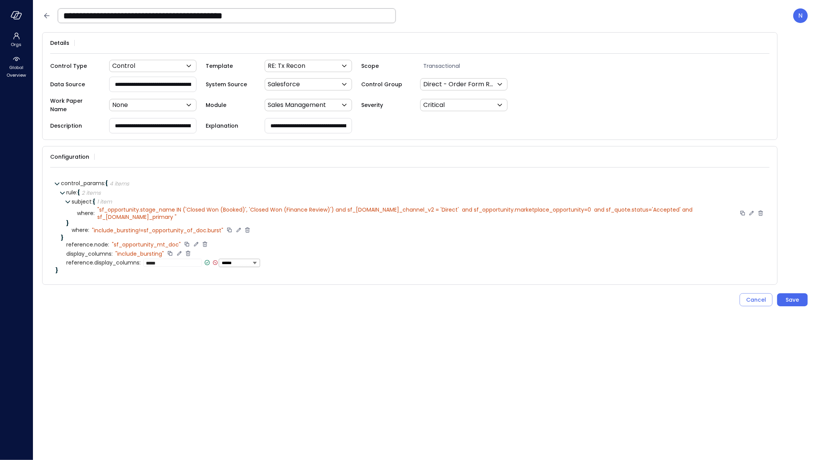
type textarea "*****"
click at [205, 259] on icon at bounding box center [207, 262] width 7 height 7
click at [803, 293] on button "Save" at bounding box center [792, 299] width 31 height 13
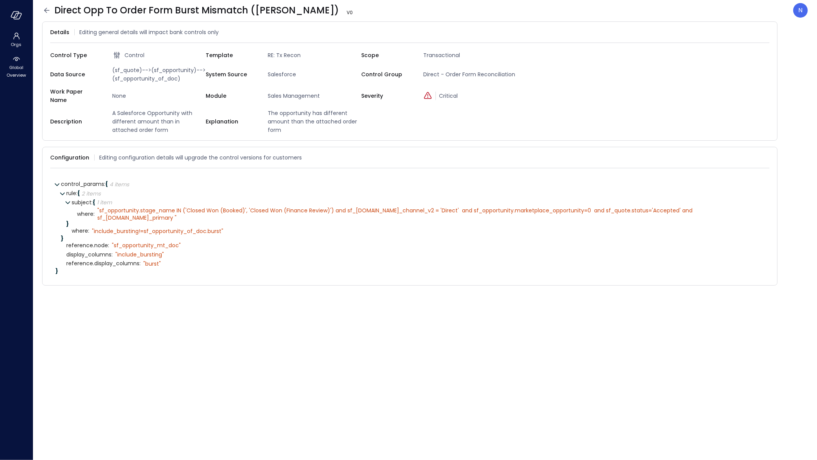
drag, startPoint x: 246, startPoint y: 9, endPoint x: 52, endPoint y: 10, distance: 194.6
drag, startPoint x: 51, startPoint y: 10, endPoint x: 243, endPoint y: 11, distance: 191.9
click at [243, 11] on div "Direct Opp To Order Form Burst Mismatch (tran) V 0" at bounding box center [207, 10] width 331 height 12
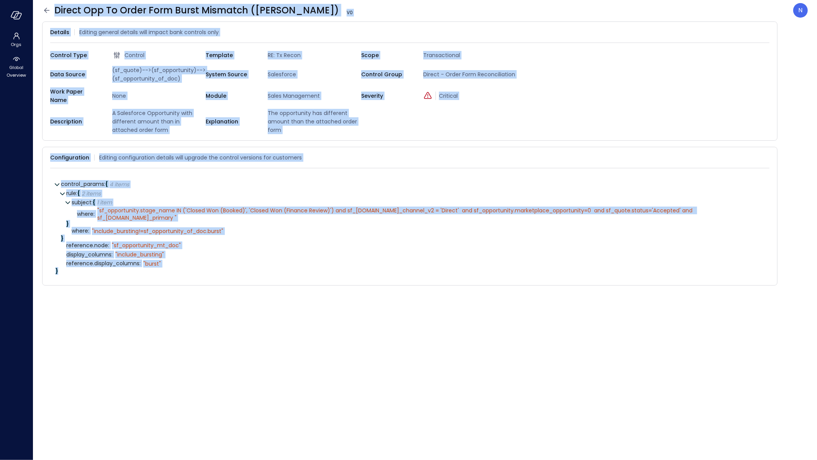
drag, startPoint x: 47, startPoint y: 413, endPoint x: 47, endPoint y: 9, distance: 403.4
click at [47, 9] on icon at bounding box center [46, 10] width 9 height 9
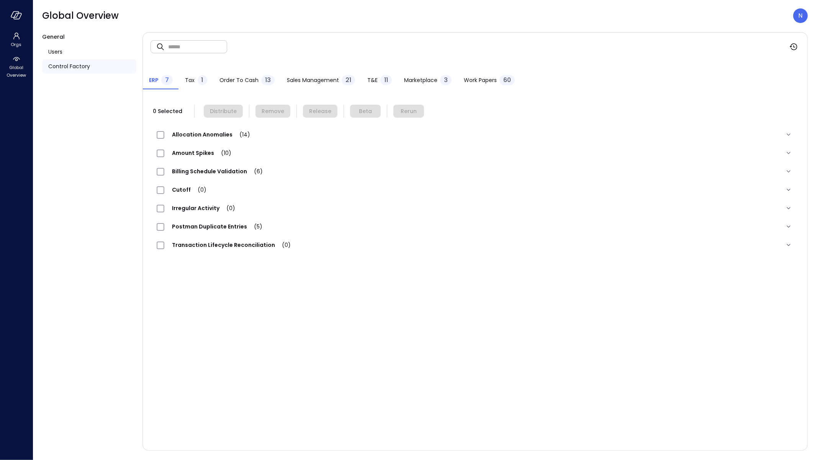
click at [314, 77] on span "Sales Management" at bounding box center [313, 80] width 52 height 8
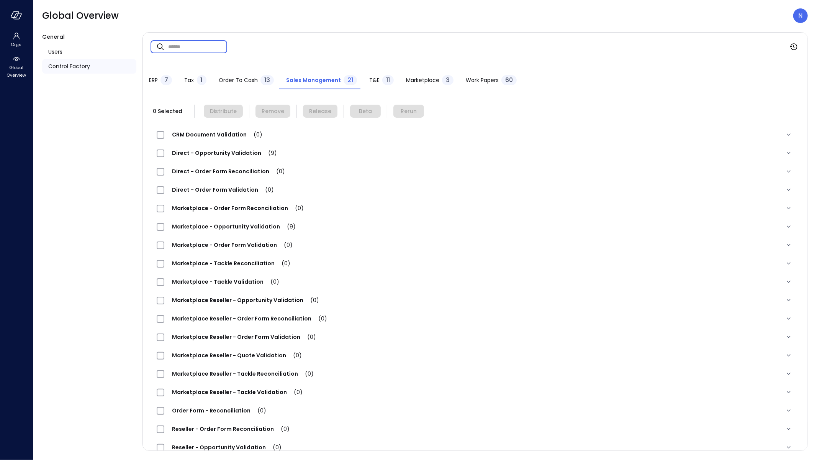
click at [185, 53] on input "text" at bounding box center [197, 46] width 59 height 20
paste input "**********"
type input "**********"
click at [247, 167] on div "Direct - Order Form Reconciliation (2)" at bounding box center [225, 171] width 136 height 9
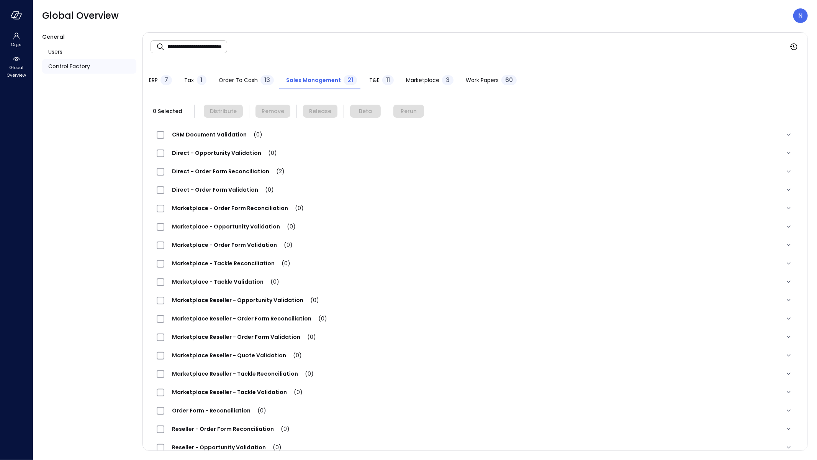
scroll to position [0, 0]
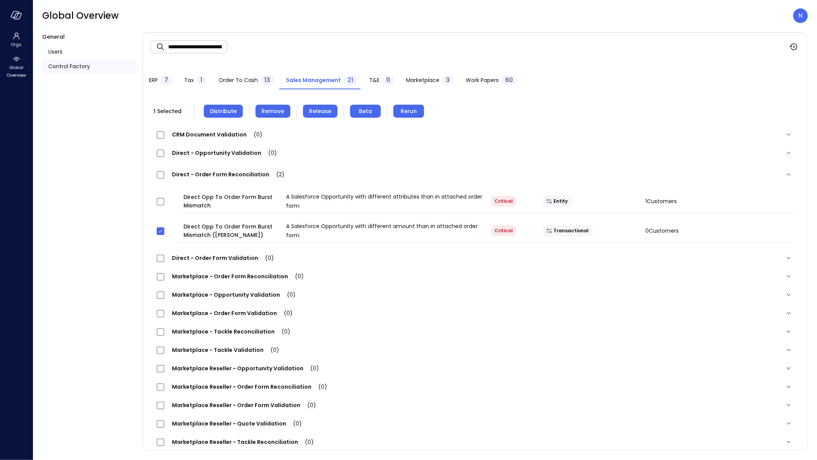
click at [228, 110] on span "Distribute" at bounding box center [223, 111] width 27 height 8
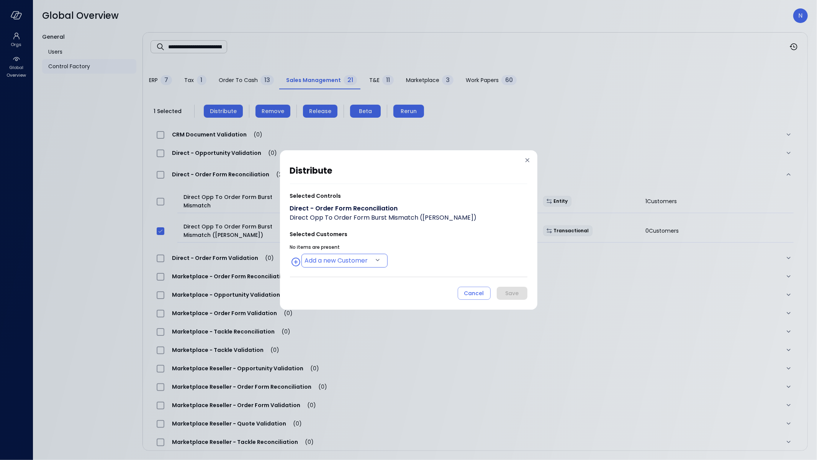
click at [345, 262] on body "**********" at bounding box center [408, 230] width 817 height 460
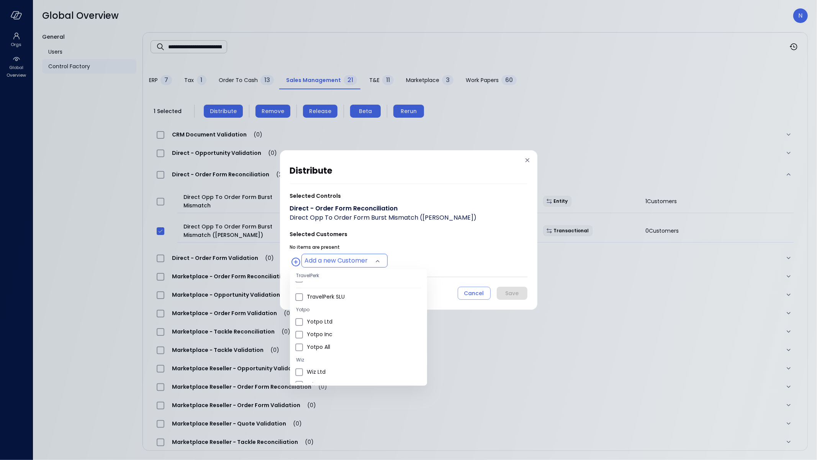
scroll to position [267, 0]
click at [341, 333] on span "Wiz US" at bounding box center [364, 330] width 114 height 8
type input "**********"
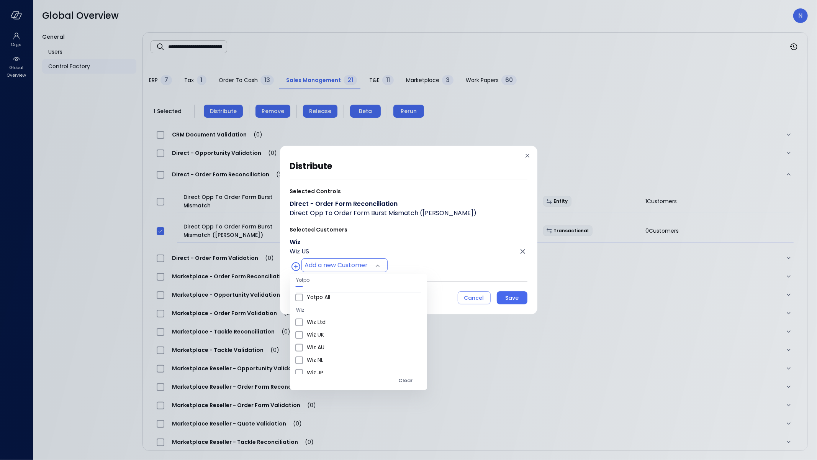
click at [529, 290] on div at bounding box center [408, 230] width 817 height 460
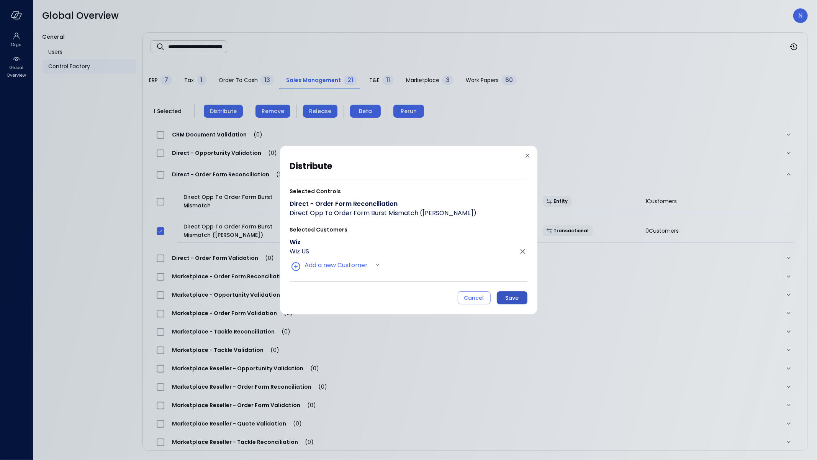
click at [521, 293] on body "**********" at bounding box center [408, 230] width 817 height 460
click at [518, 295] on div "Save" at bounding box center [511, 298] width 13 height 10
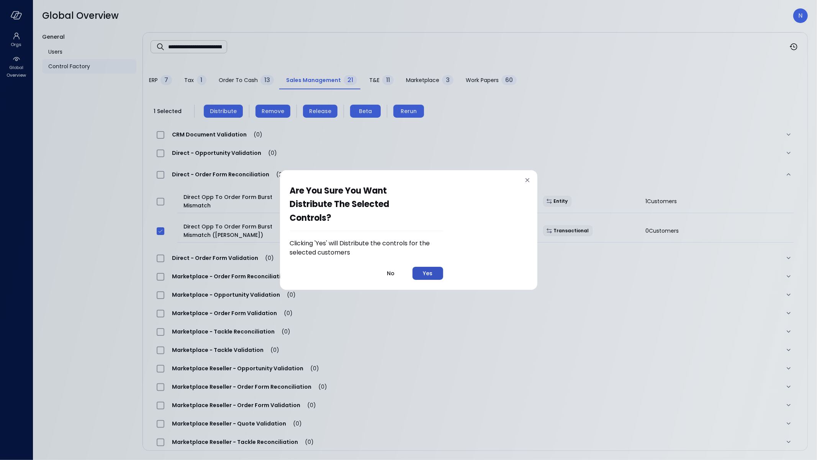
click at [419, 272] on button "Yes" at bounding box center [428, 273] width 31 height 13
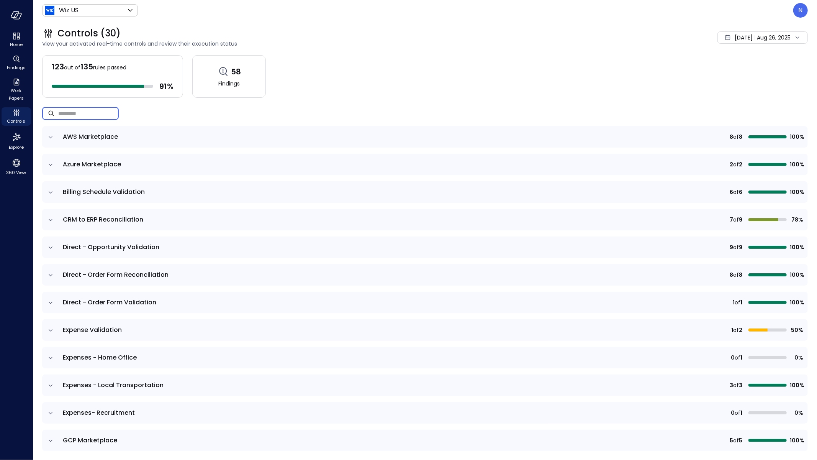
click at [68, 111] on input "text" at bounding box center [88, 113] width 61 height 20
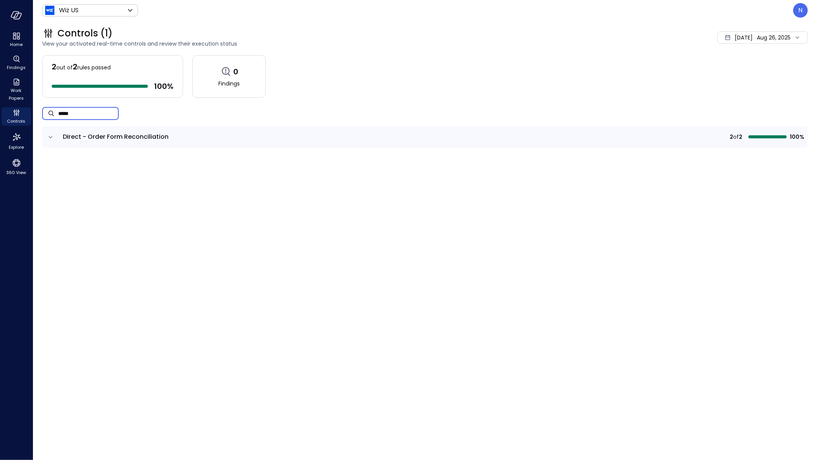
type input "*****"
click at [48, 136] on icon "expand row" at bounding box center [51, 137] width 8 height 8
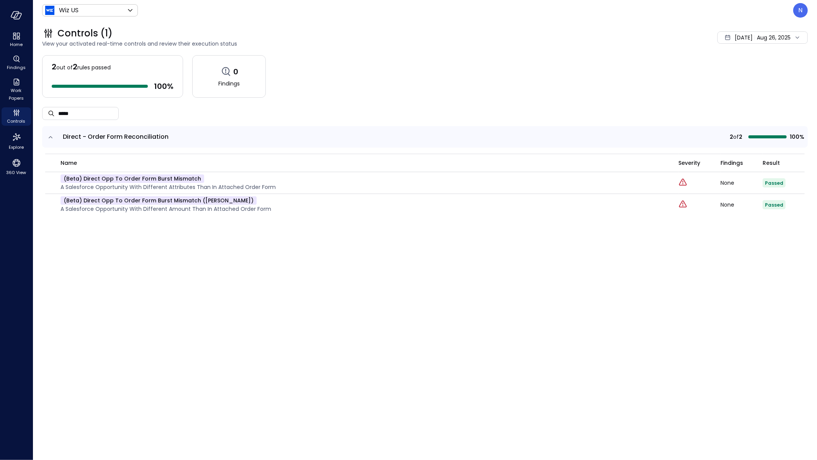
click at [739, 33] on div "[DATE]" at bounding box center [744, 37] width 18 height 15
click at [742, 70] on li "[DATE]" at bounding box center [748, 71] width 61 height 13
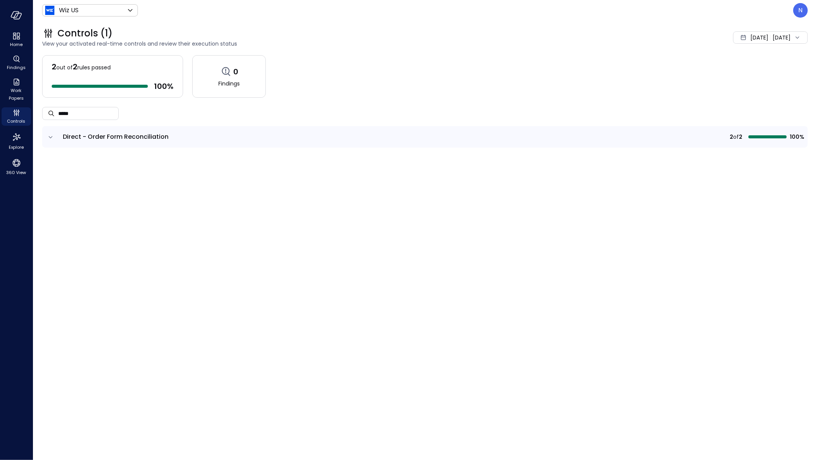
click at [49, 136] on icon "expand row" at bounding box center [51, 137] width 8 height 8
